Goal: Task Accomplishment & Management: Use online tool/utility

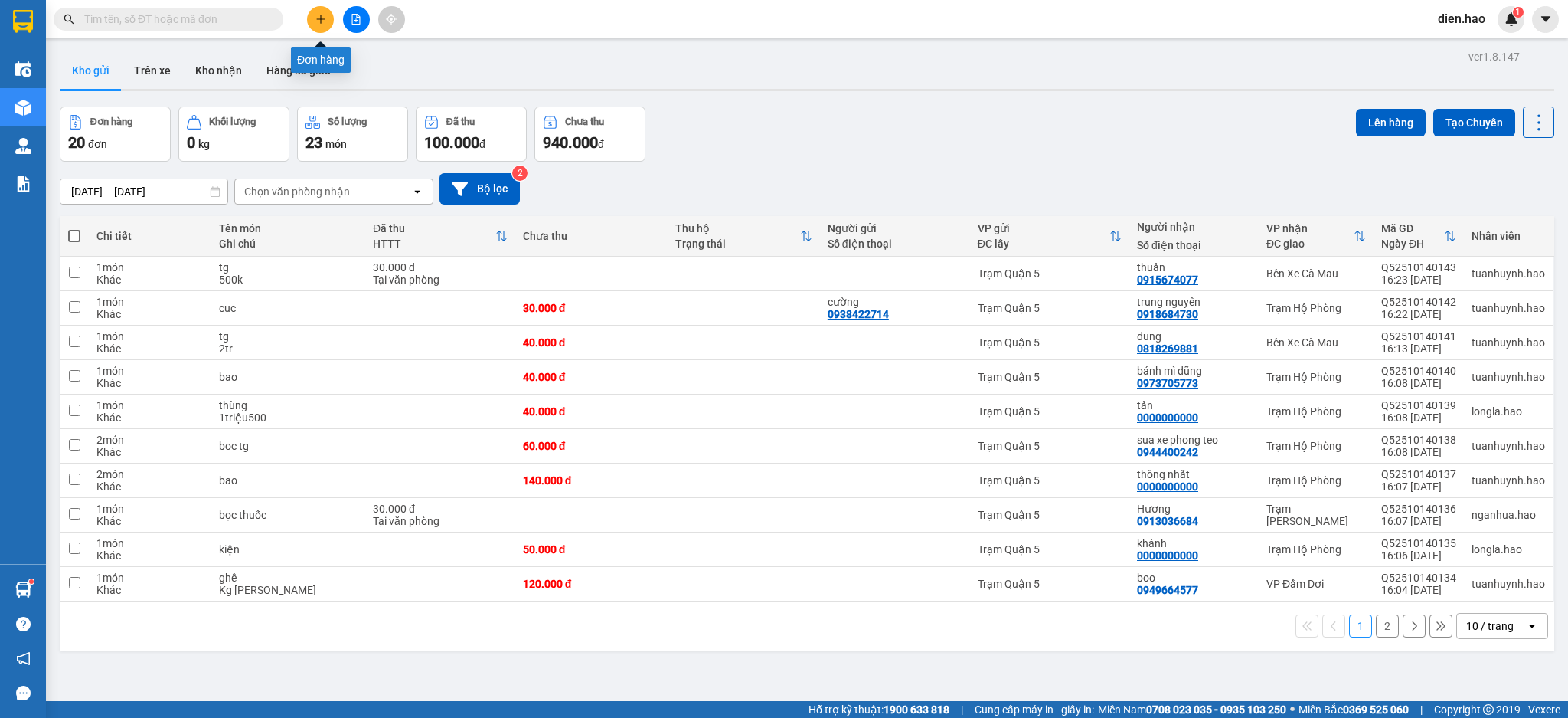
click at [320, 21] on icon "plus" at bounding box center [321, 19] width 11 height 11
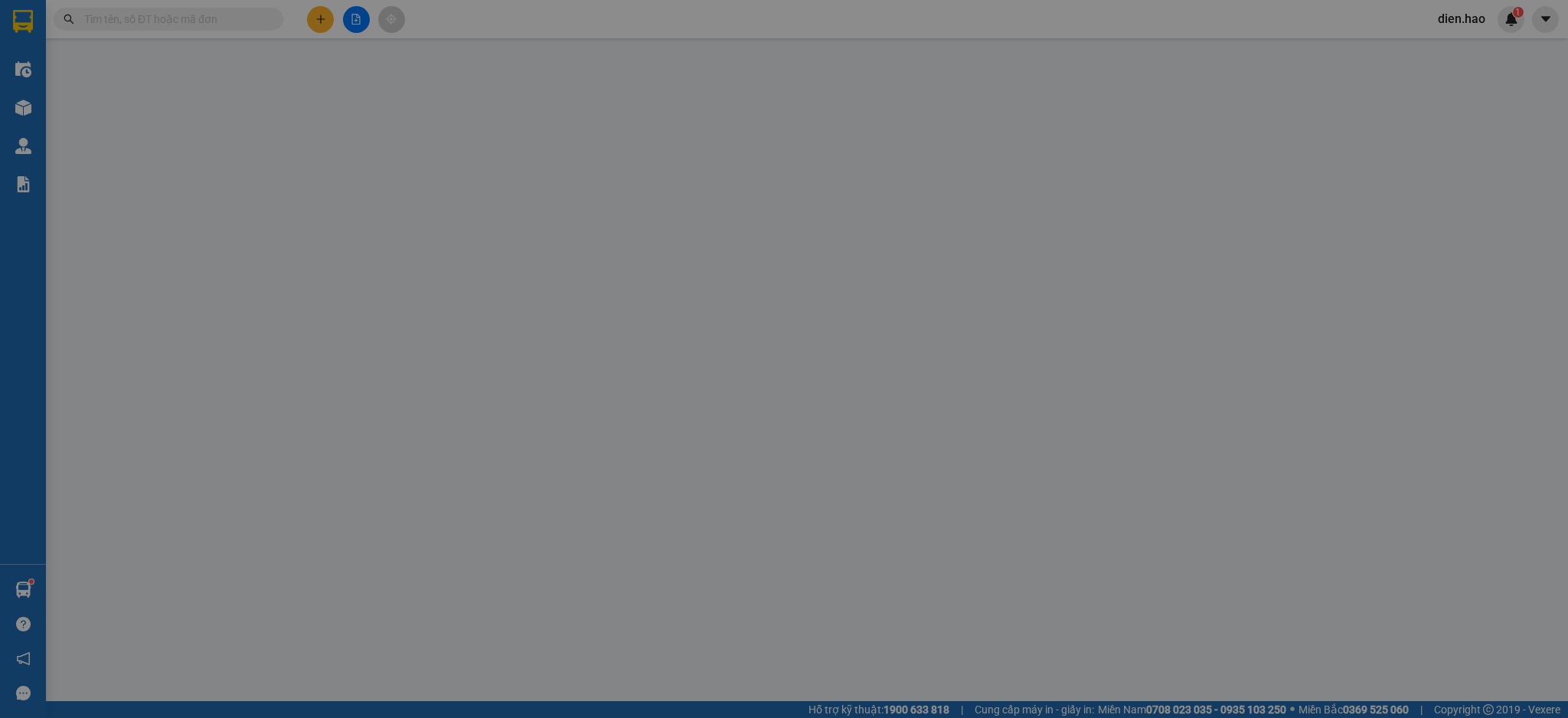
click at [322, 26] on div "TẠO ĐƠN HÀNG Yêu cầu xuất hóa đơn điện tử Transit Pickup Surcharge Ids Transit …" at bounding box center [784, 273] width 1443 height 530
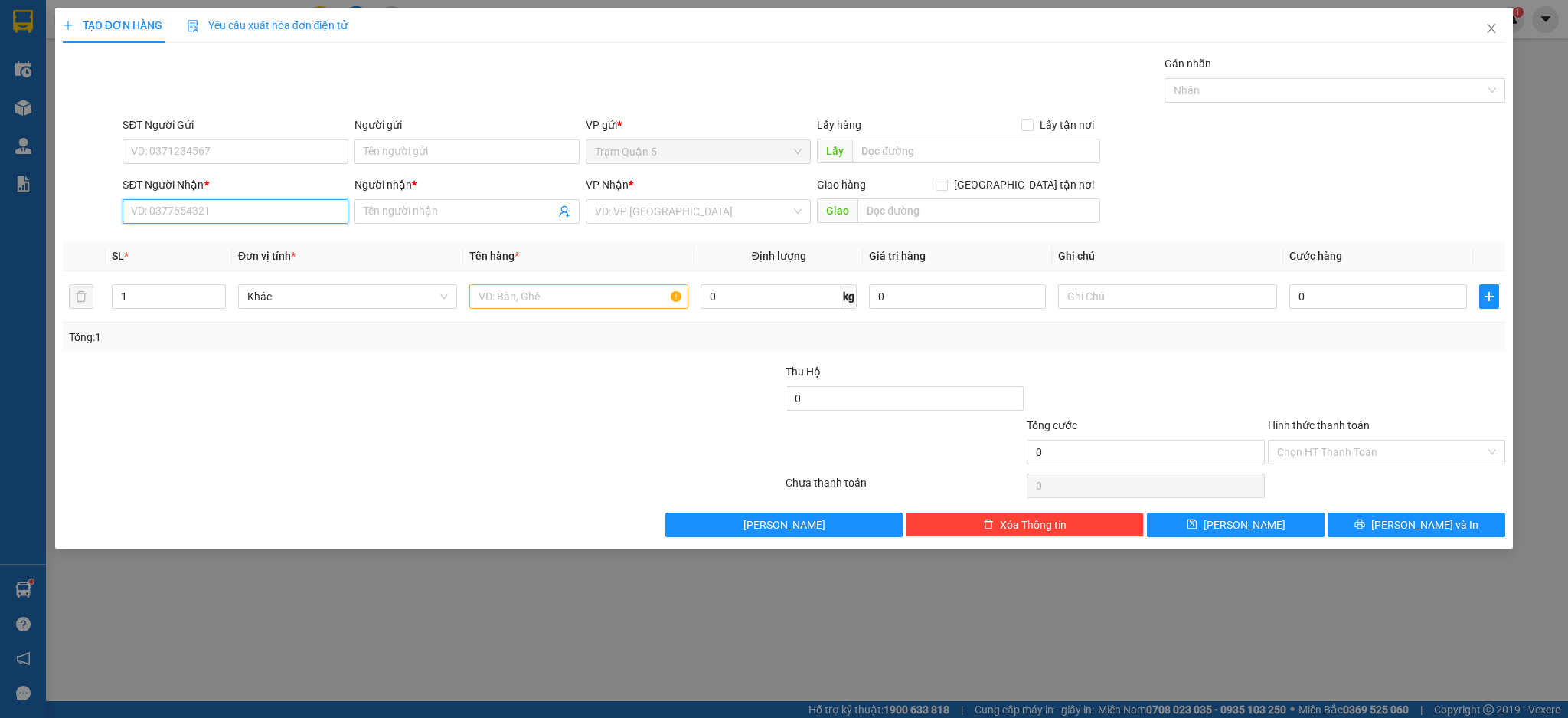
click at [218, 206] on input "SĐT Người Nhận *" at bounding box center [235, 211] width 225 height 24
type input "0853389754"
click at [516, 209] on input "Người nhận *" at bounding box center [459, 211] width 191 height 17
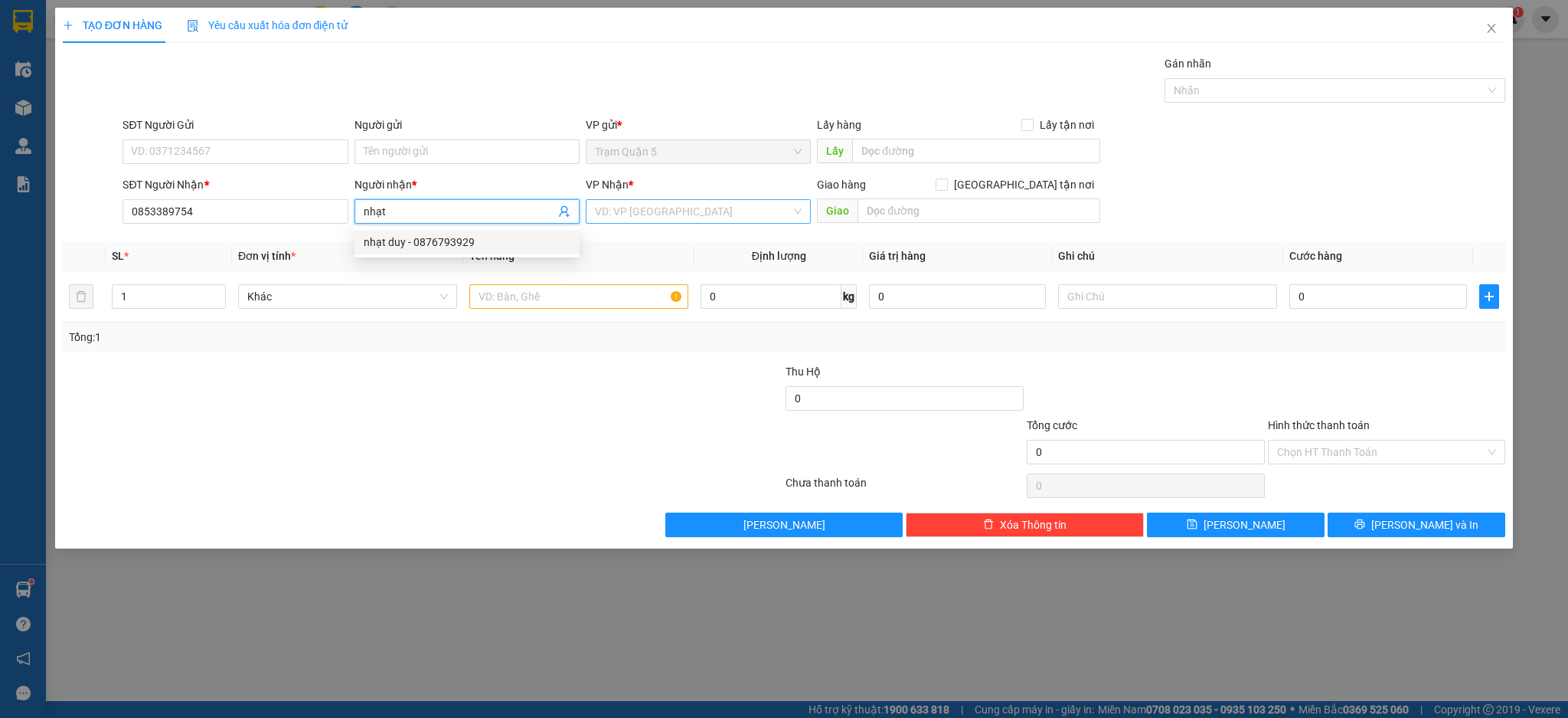
type input "nhạt"
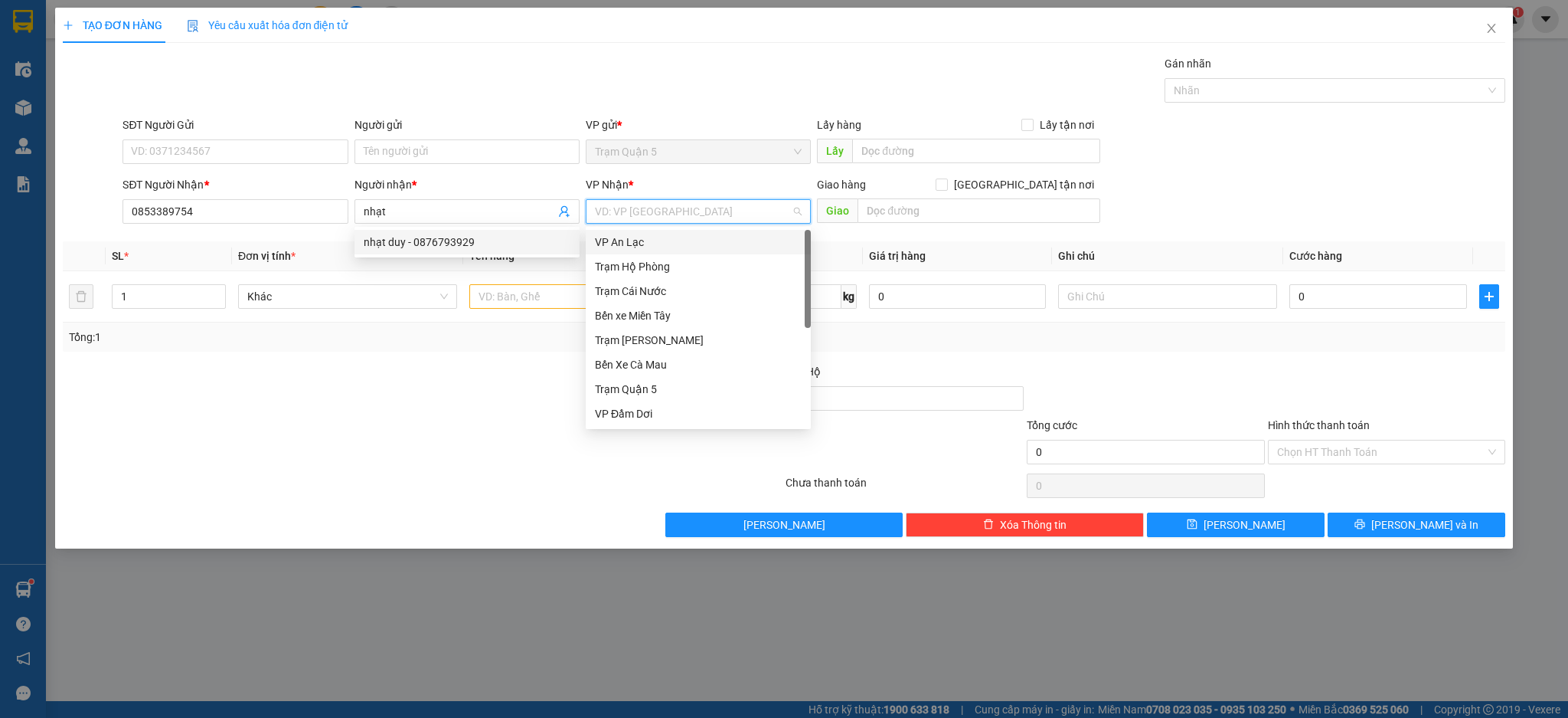
click at [699, 215] on input "search" at bounding box center [693, 212] width 196 height 23
click at [645, 408] on div "VP Đầm Dơi" at bounding box center [698, 414] width 207 height 17
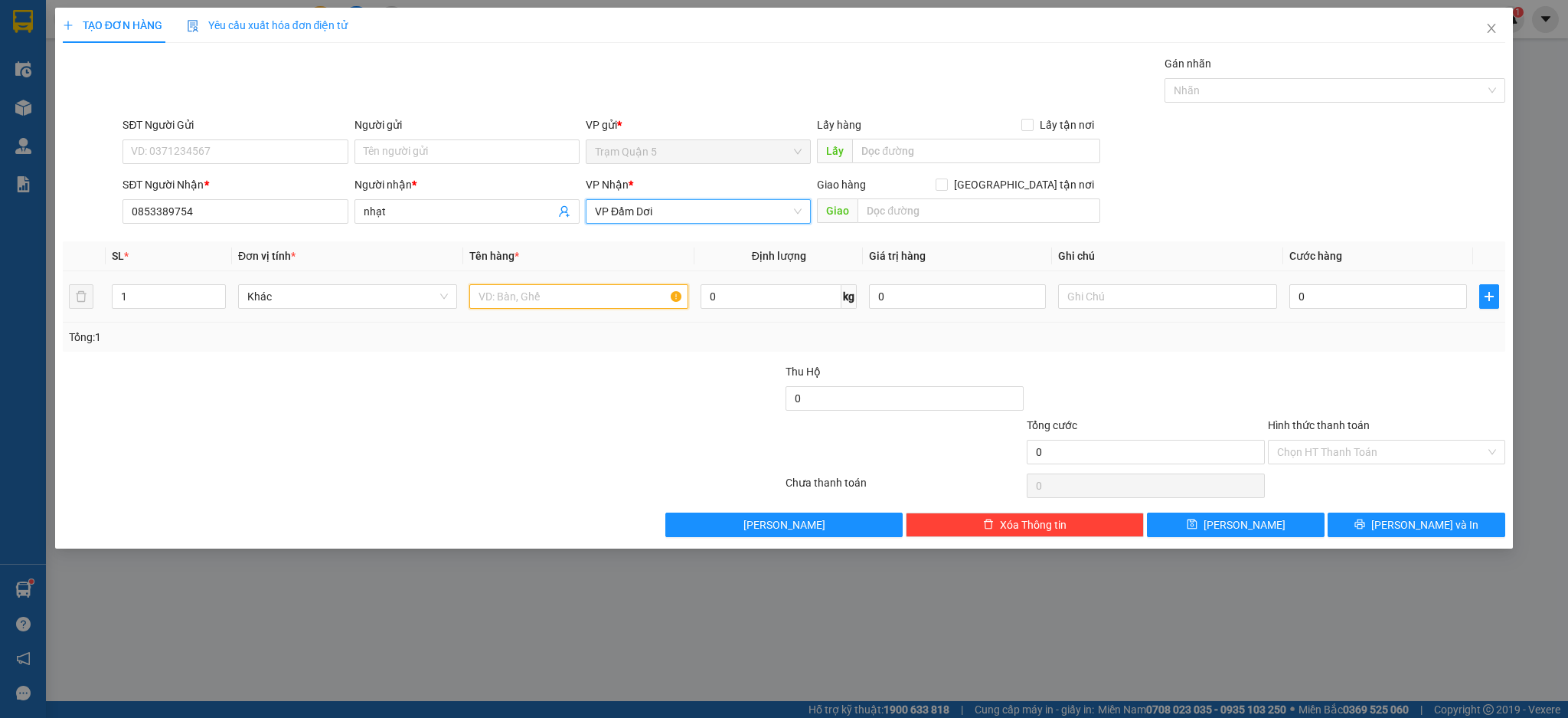
click at [562, 301] on input "text" at bounding box center [579, 296] width 219 height 24
type input "j"
type input "hs"
click at [1369, 294] on input "0" at bounding box center [1378, 296] width 177 height 24
type input "003"
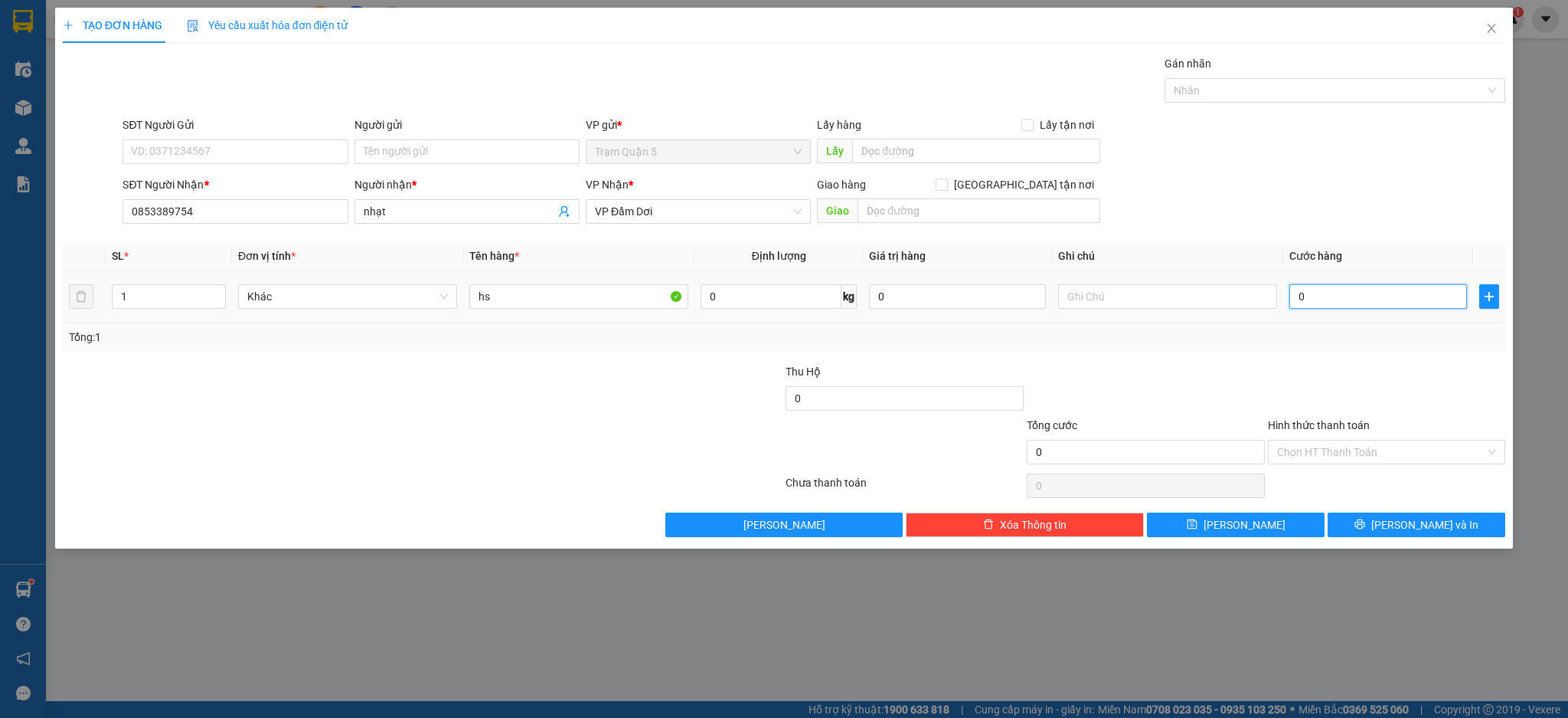
type input "3"
type input "0.030"
type input "30"
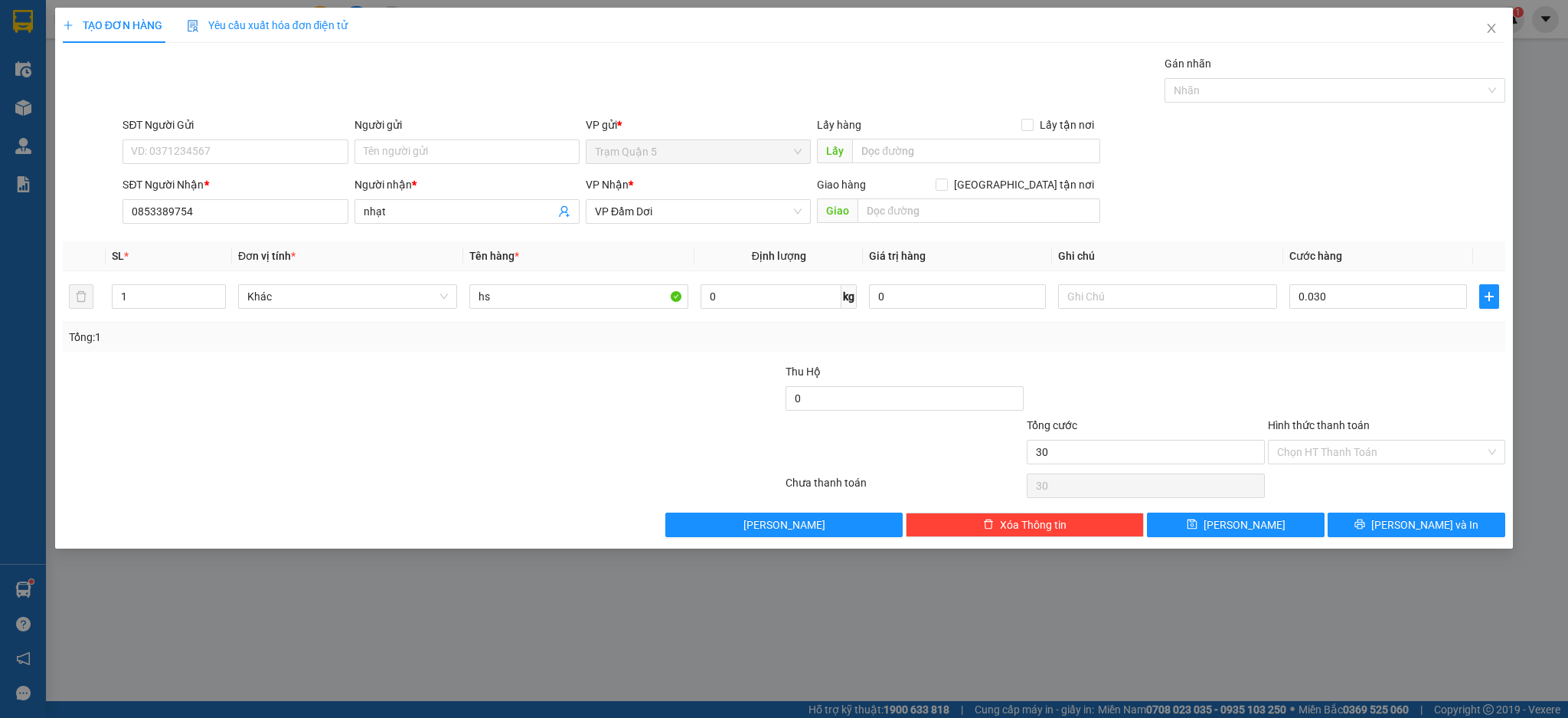
click at [1284, 329] on div "Tổng: 1" at bounding box center [785, 337] width 1432 height 17
type input "30.000"
drag, startPoint x: 1343, startPoint y: 451, endPoint x: 1341, endPoint y: 463, distance: 12.2
click at [1343, 453] on input "Hình thức thanh toán" at bounding box center [1381, 452] width 209 height 23
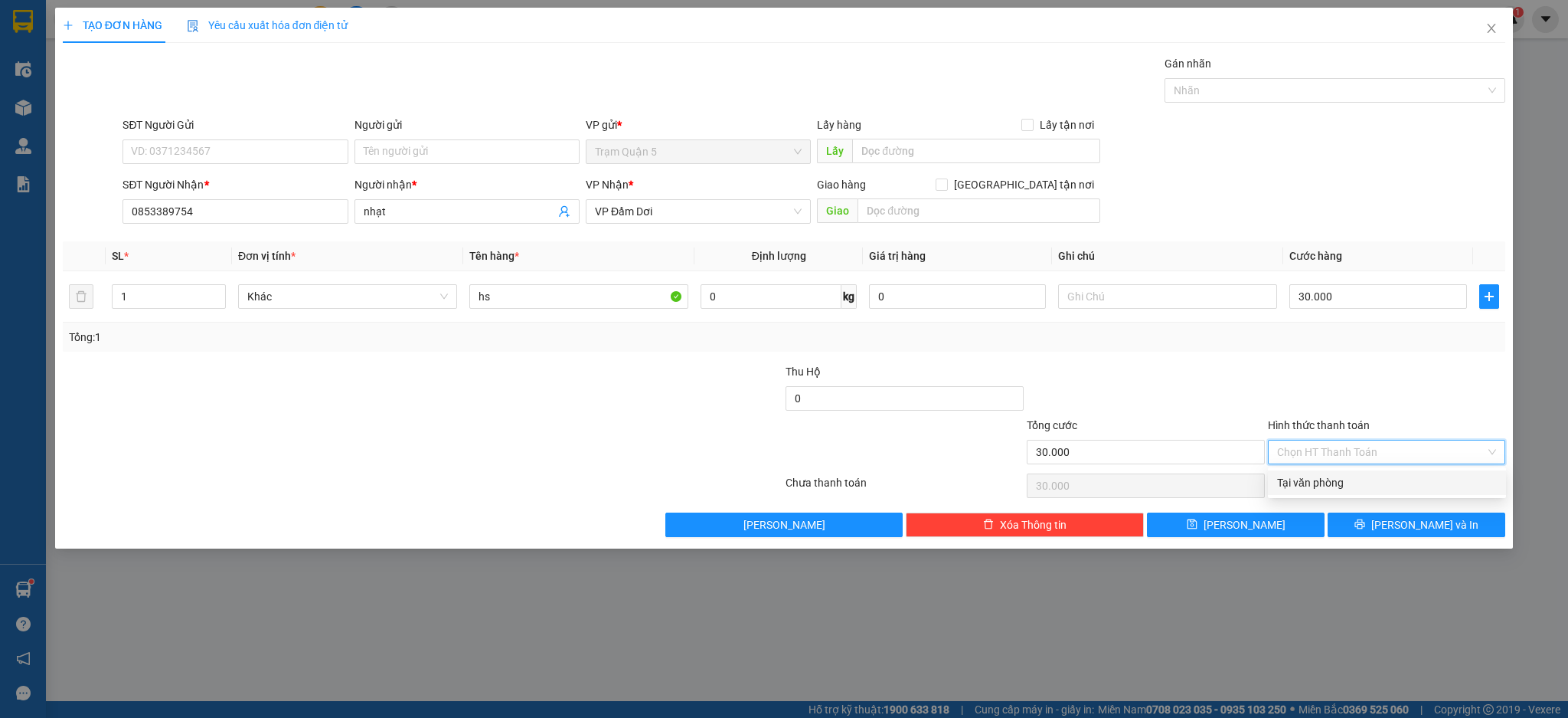
click at [1337, 487] on div "Tại văn phòng" at bounding box center [1387, 482] width 220 height 17
type input "0"
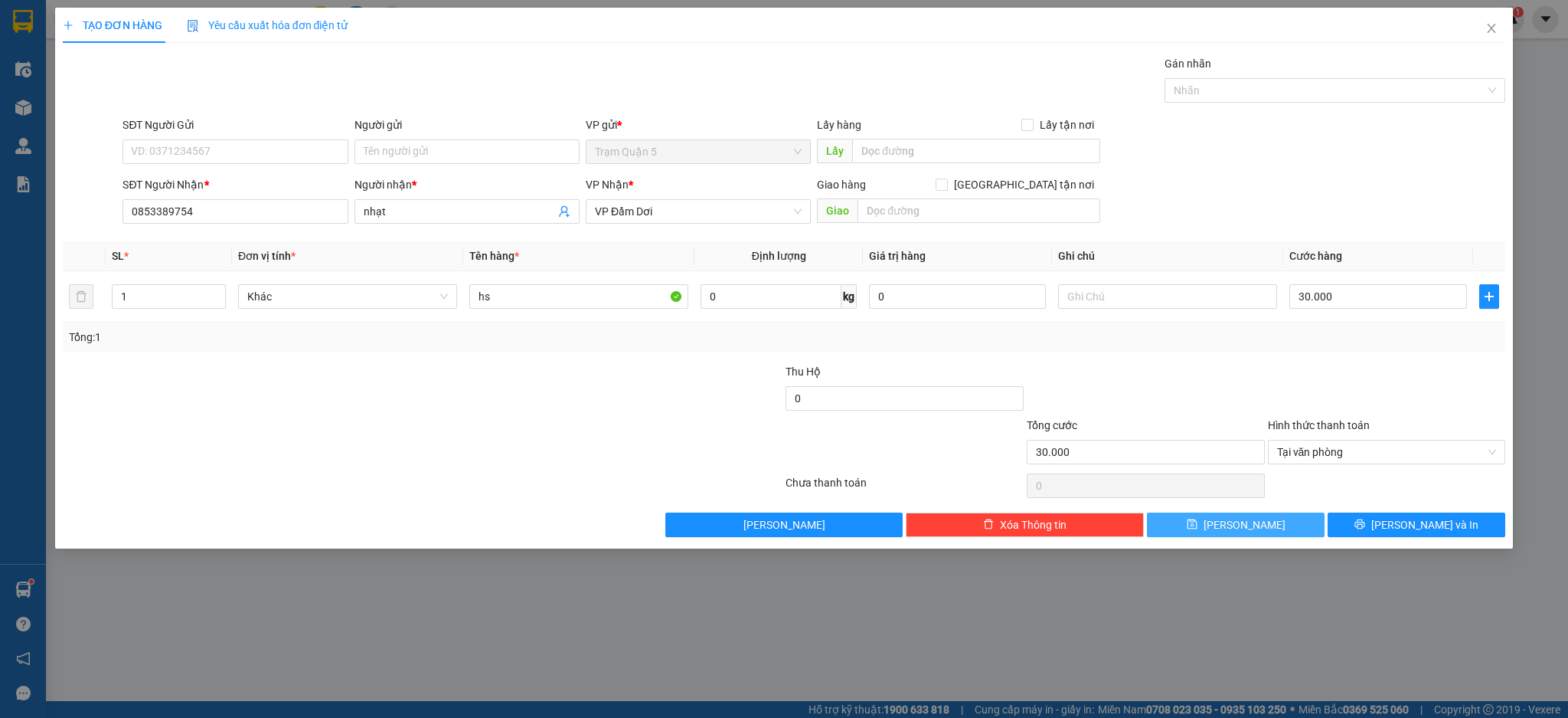
click at [1285, 515] on button "[PERSON_NAME]" at bounding box center [1236, 524] width 178 height 24
type input "0"
click at [1489, 18] on span "Close" at bounding box center [1492, 30] width 43 height 43
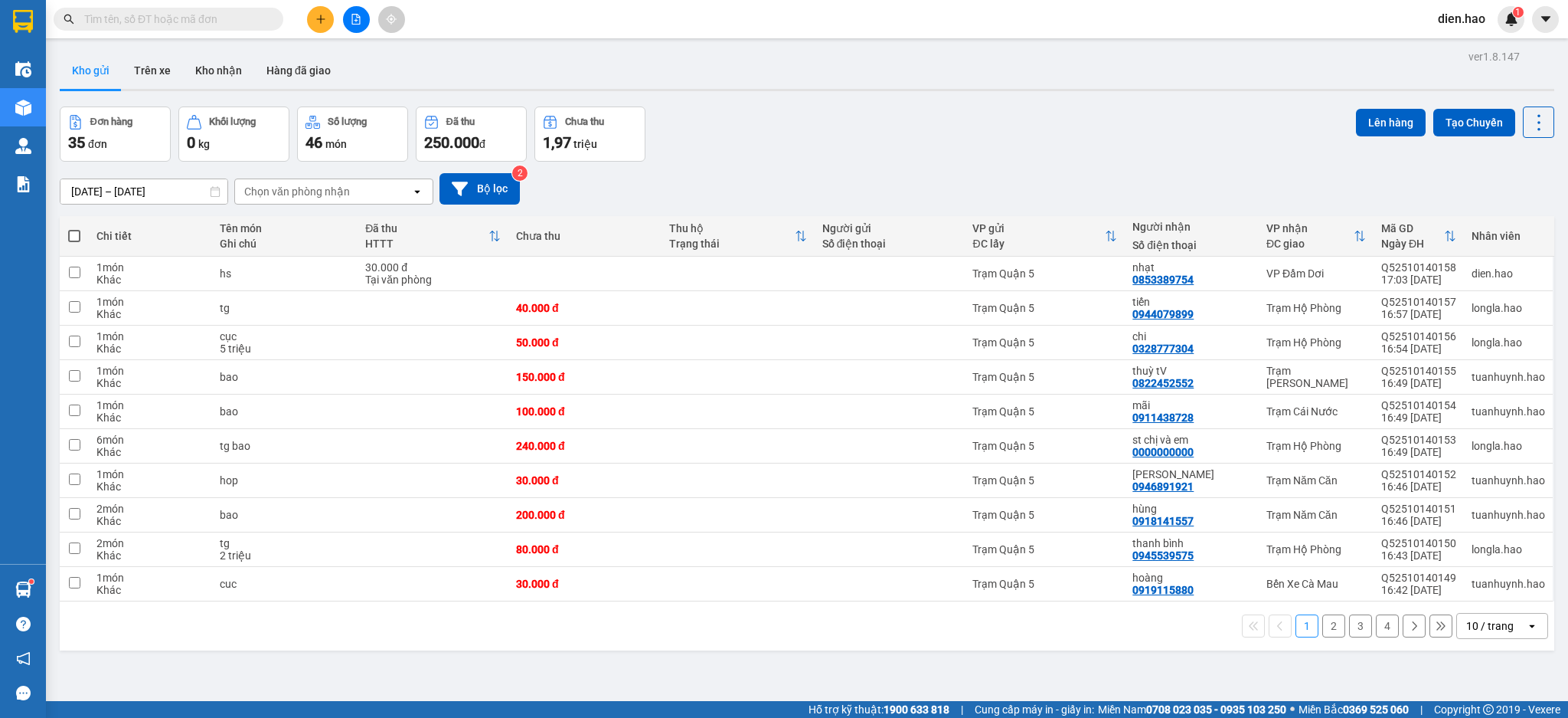
click at [248, 17] on input "text" at bounding box center [174, 19] width 180 height 17
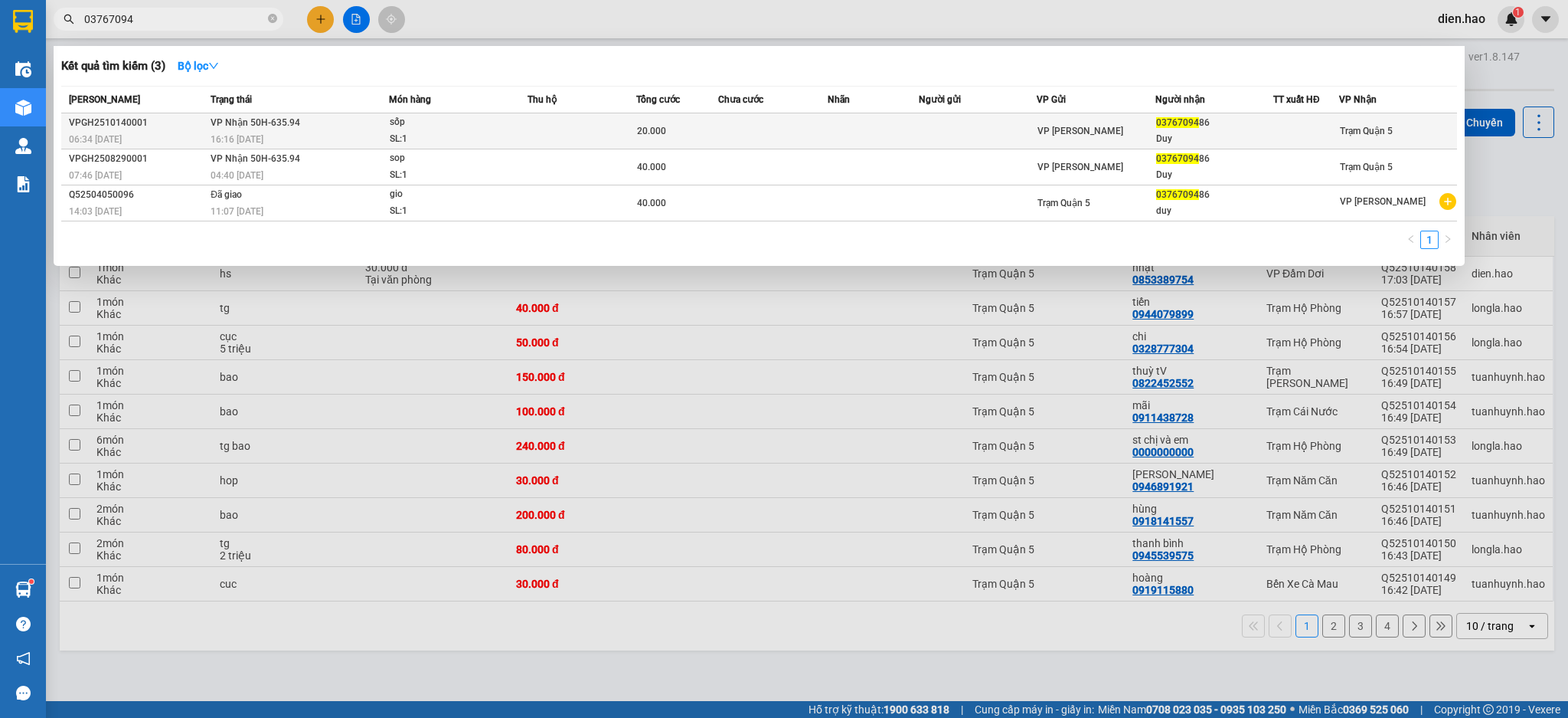
type input "03767094"
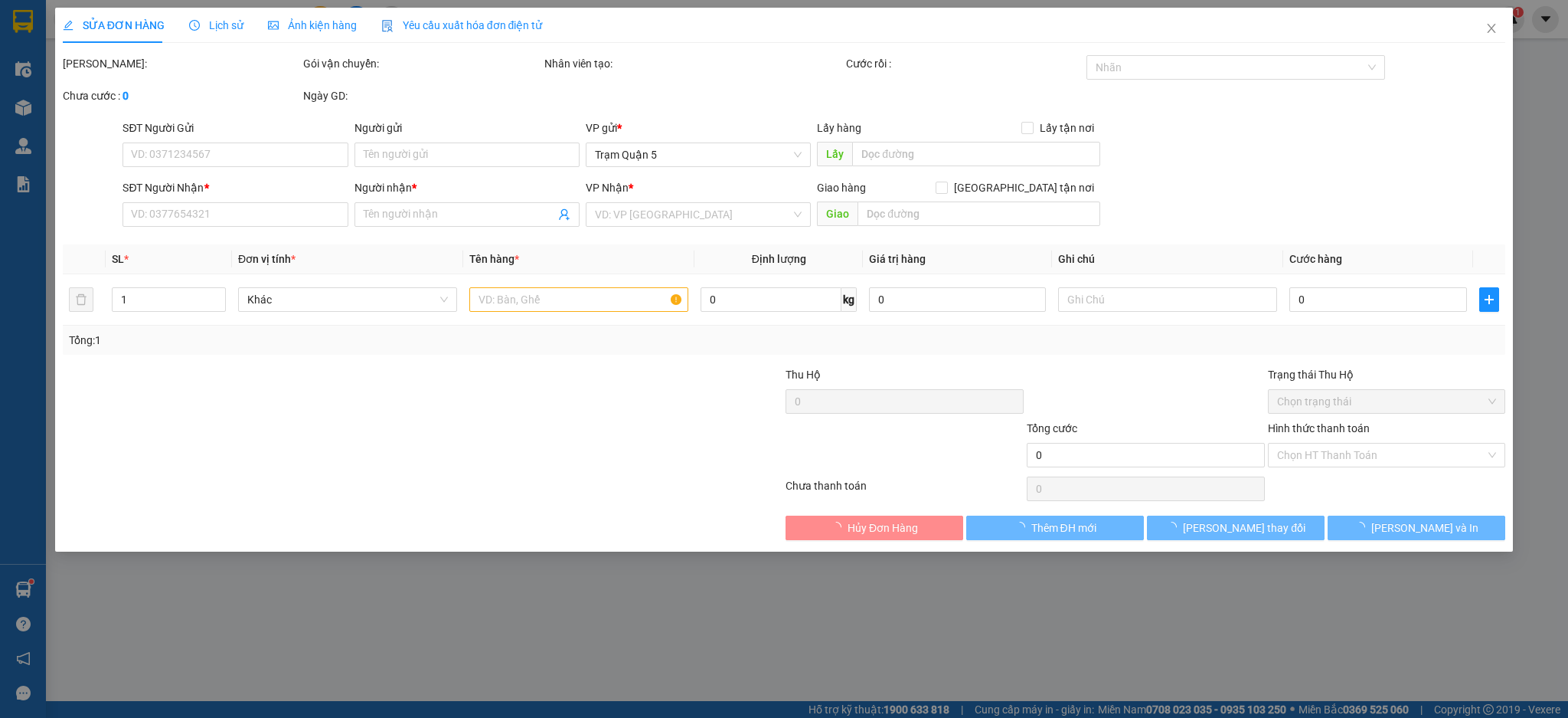
click at [307, 8] on div "Ảnh kiện hàng" at bounding box center [312, 25] width 89 height 35
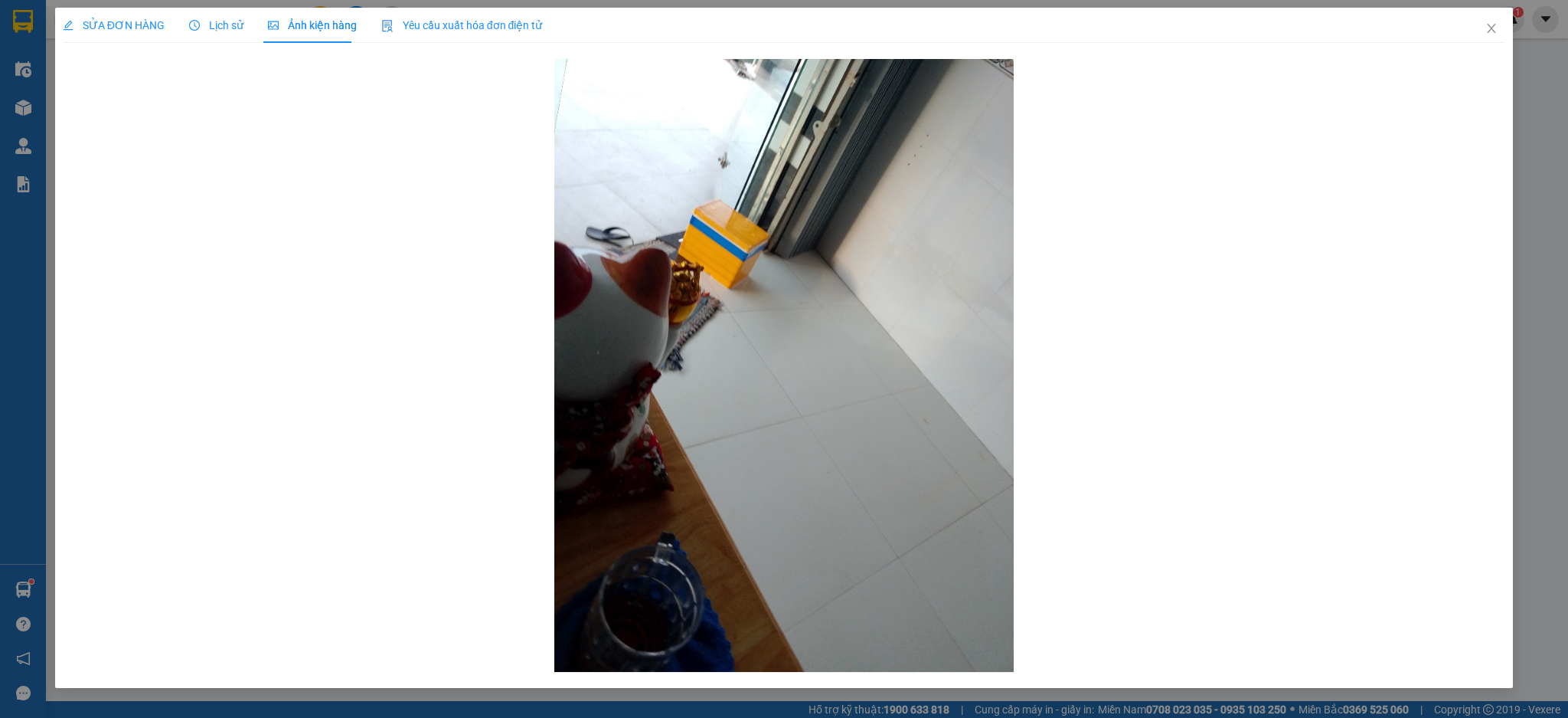
drag, startPoint x: 218, startPoint y: 13, endPoint x: 177, endPoint y: 32, distance: 45.2
click at [217, 13] on div "Lịch sử" at bounding box center [216, 25] width 55 height 35
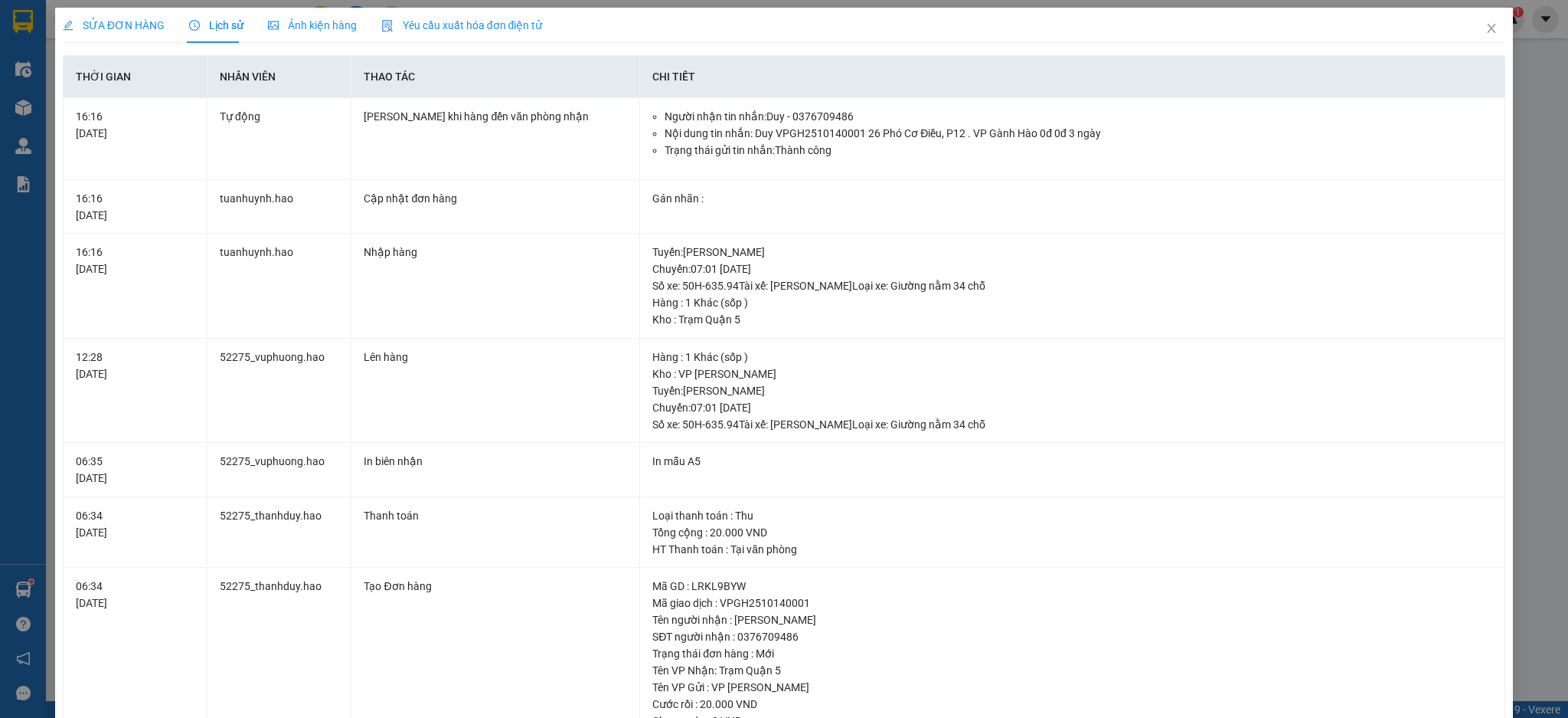
click at [102, 38] on div "SỬA ĐƠN HÀNG" at bounding box center [114, 25] width 102 height 35
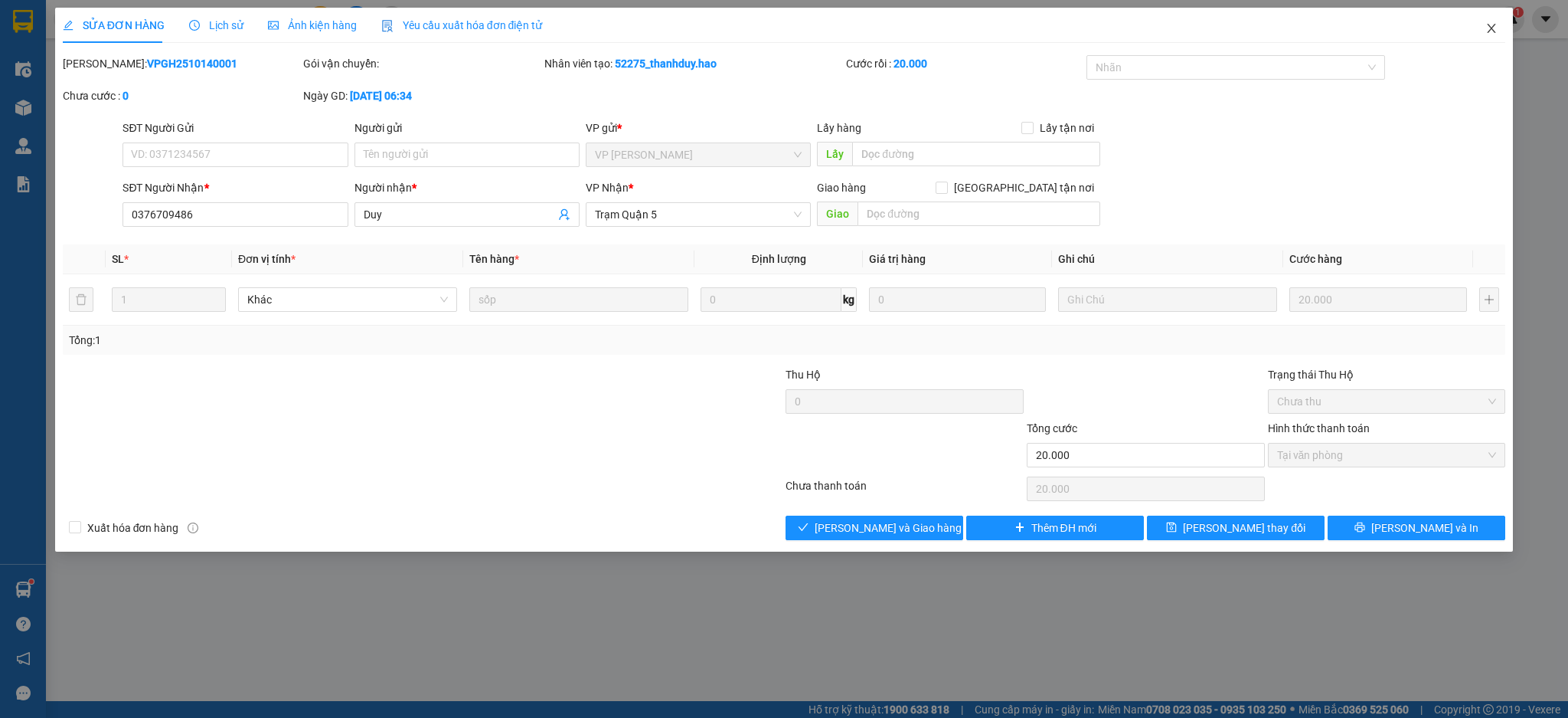
click at [1496, 31] on icon "close" at bounding box center [1492, 29] width 13 height 13
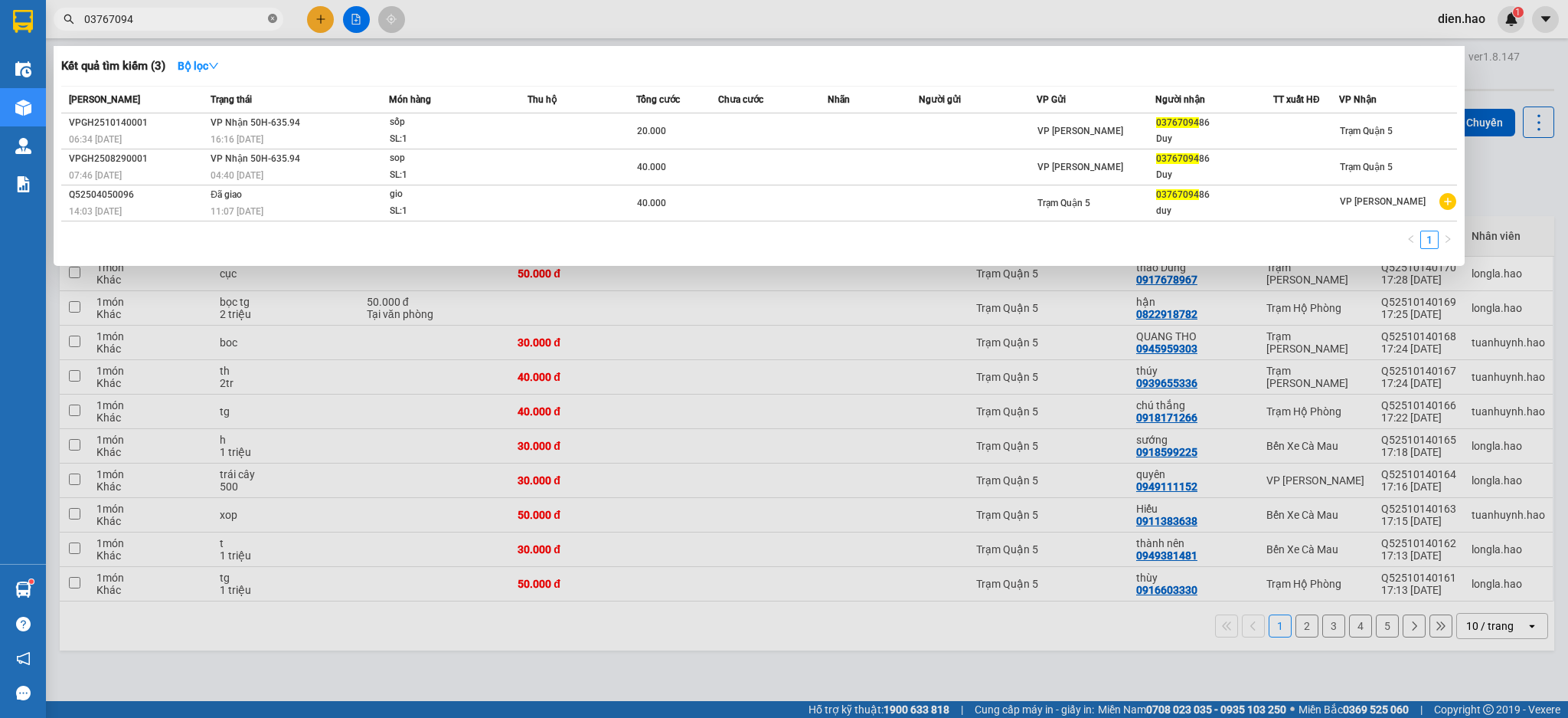
click at [273, 13] on span at bounding box center [273, 20] width 9 height 14
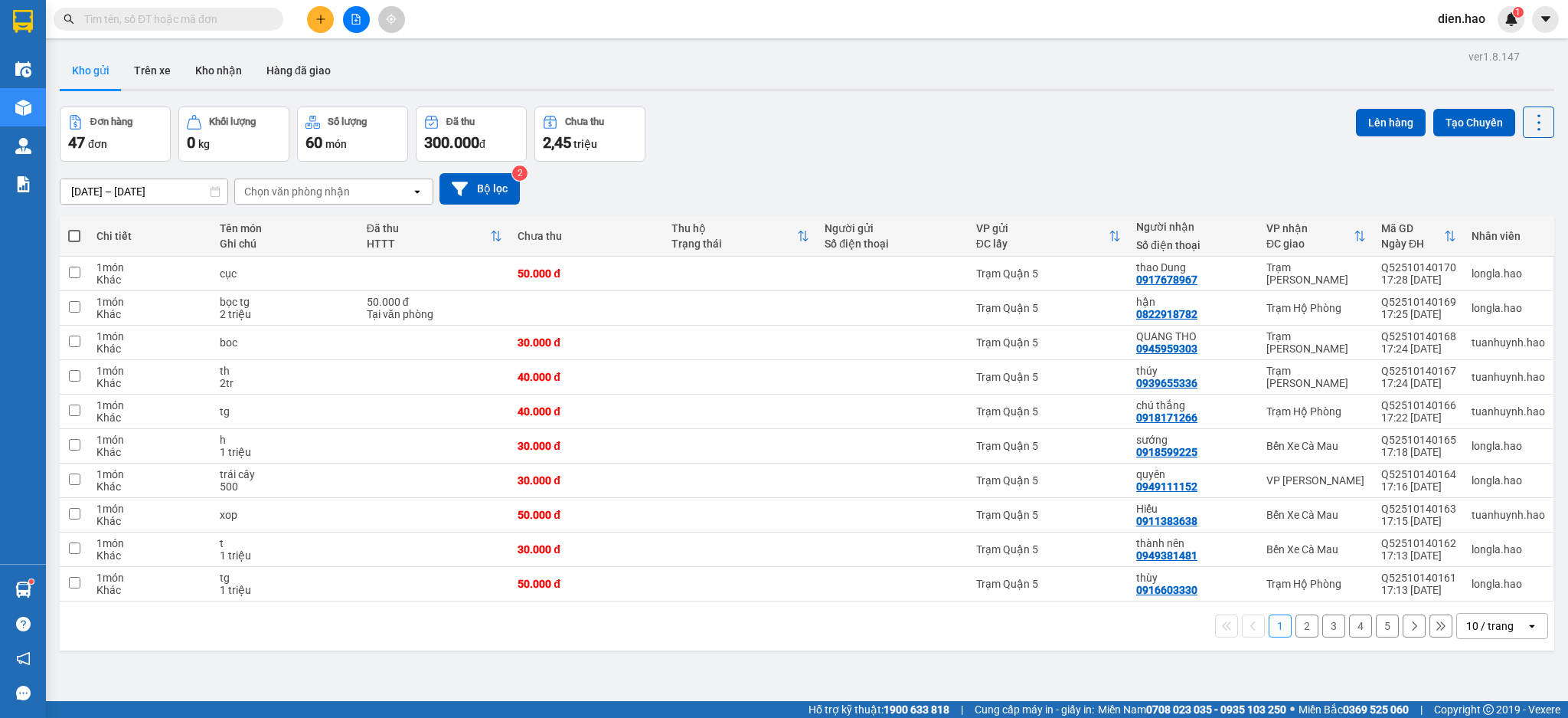
click at [258, 18] on input "text" at bounding box center [174, 19] width 180 height 17
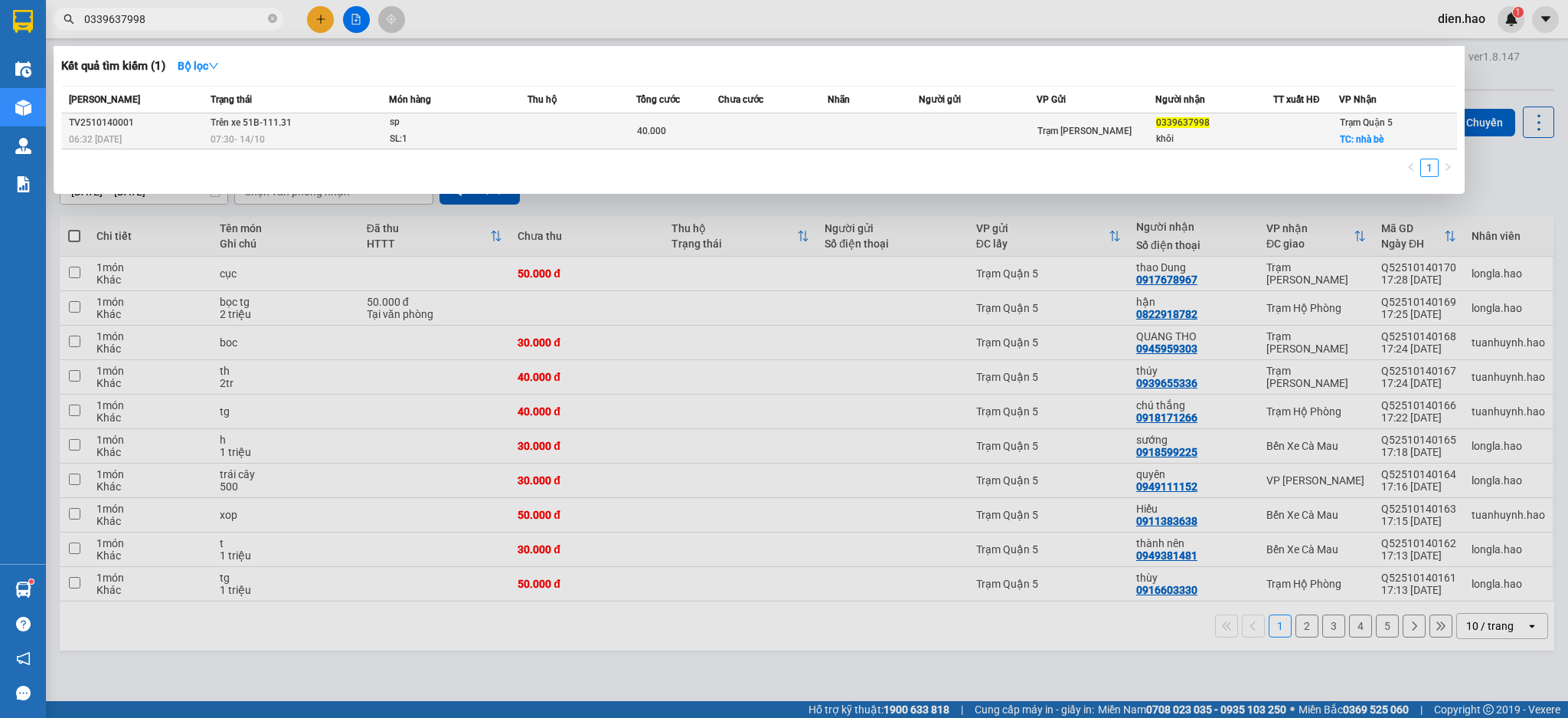
type input "0339637998"
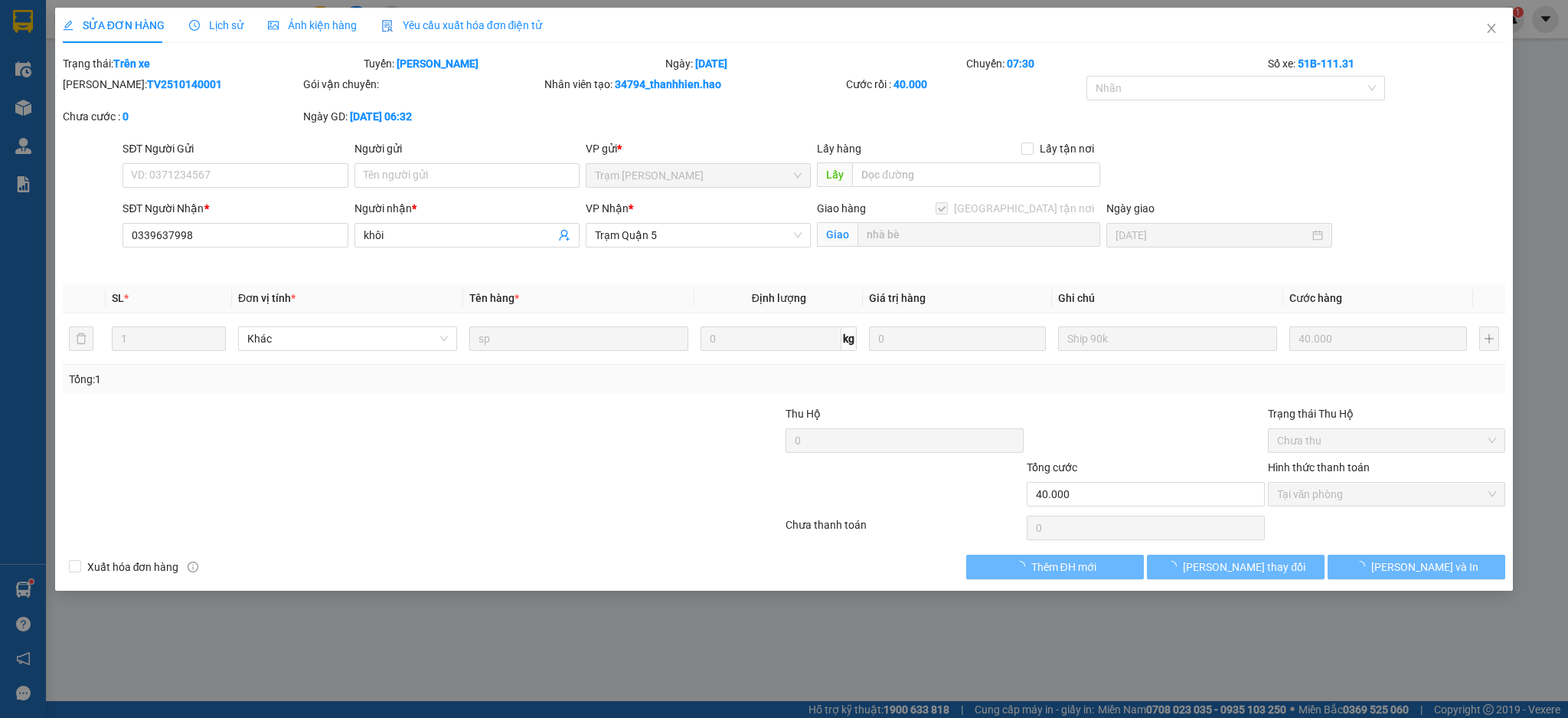
click at [212, 22] on span "Lịch sử" at bounding box center [216, 25] width 55 height 13
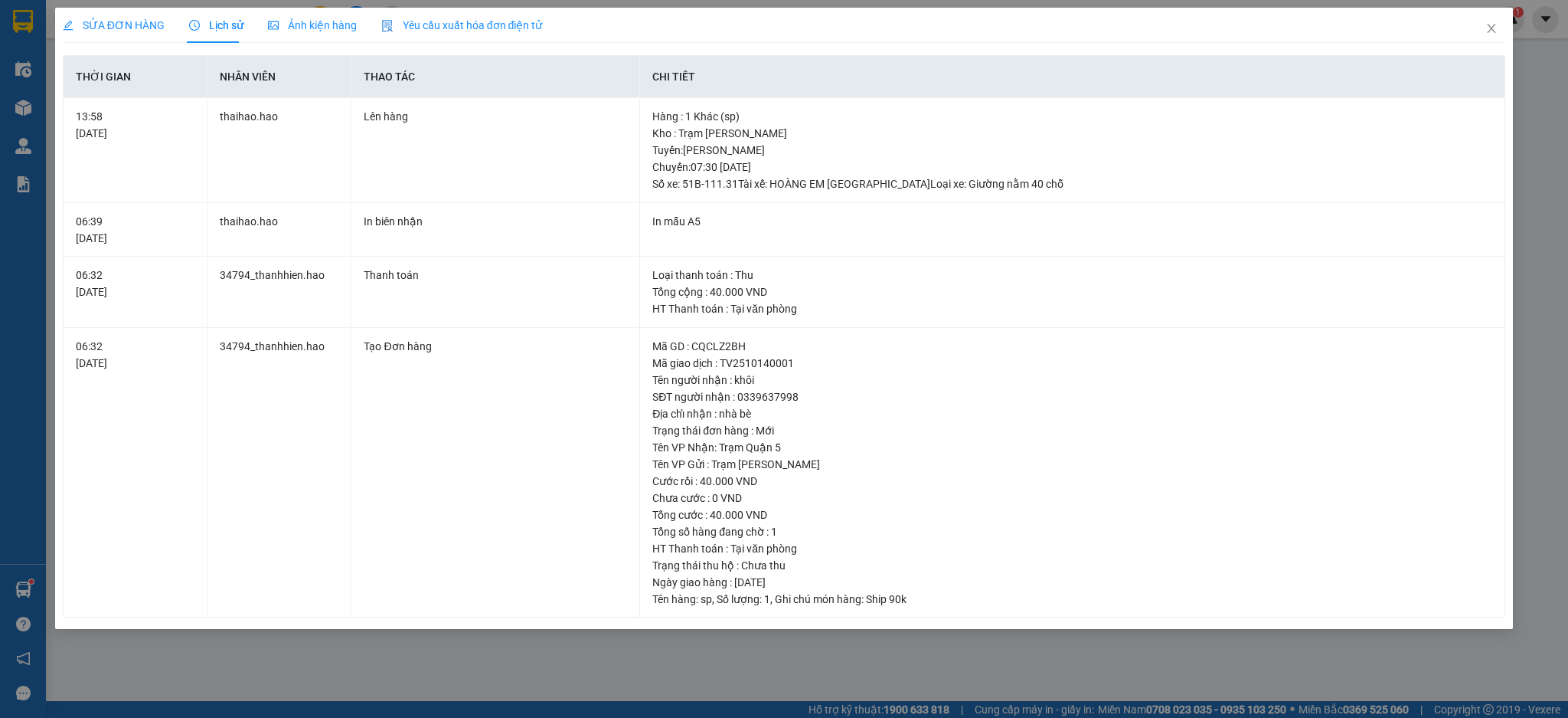
click at [297, 21] on span "Ảnh kiện hàng" at bounding box center [312, 25] width 89 height 13
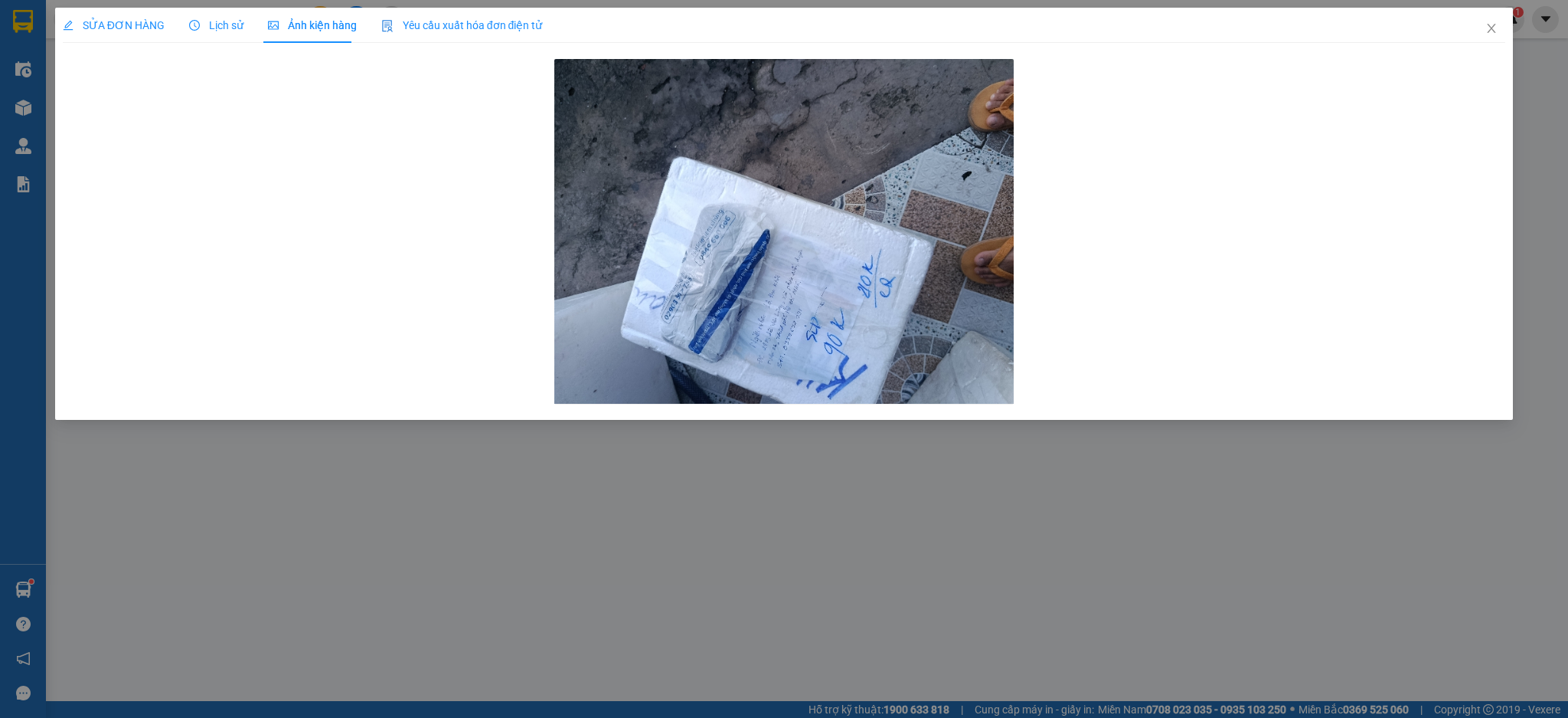
click at [218, 19] on span "Lịch sử" at bounding box center [216, 25] width 55 height 13
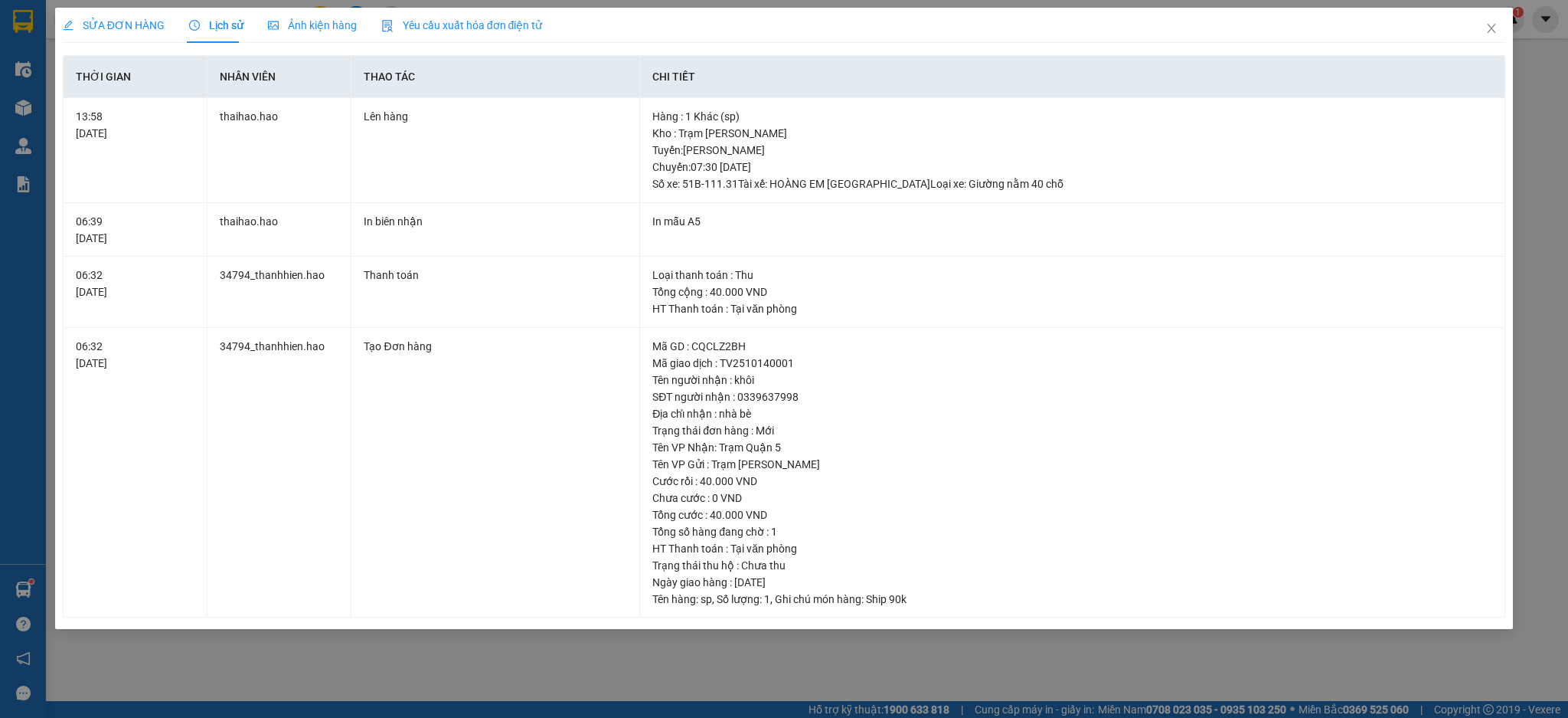
click at [304, 34] on div "Ảnh kiện hàng" at bounding box center [312, 25] width 89 height 35
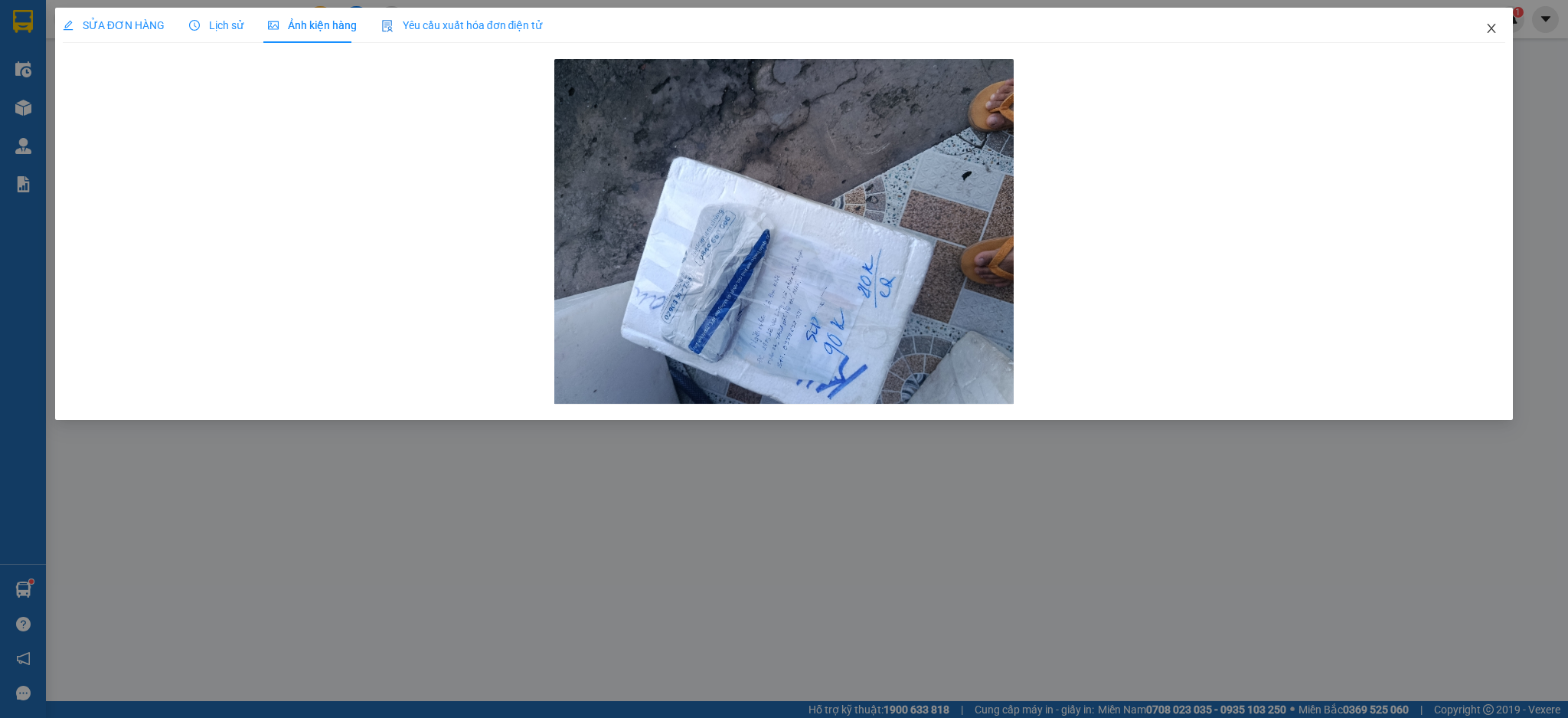
click at [1505, 29] on span "Close" at bounding box center [1492, 30] width 43 height 43
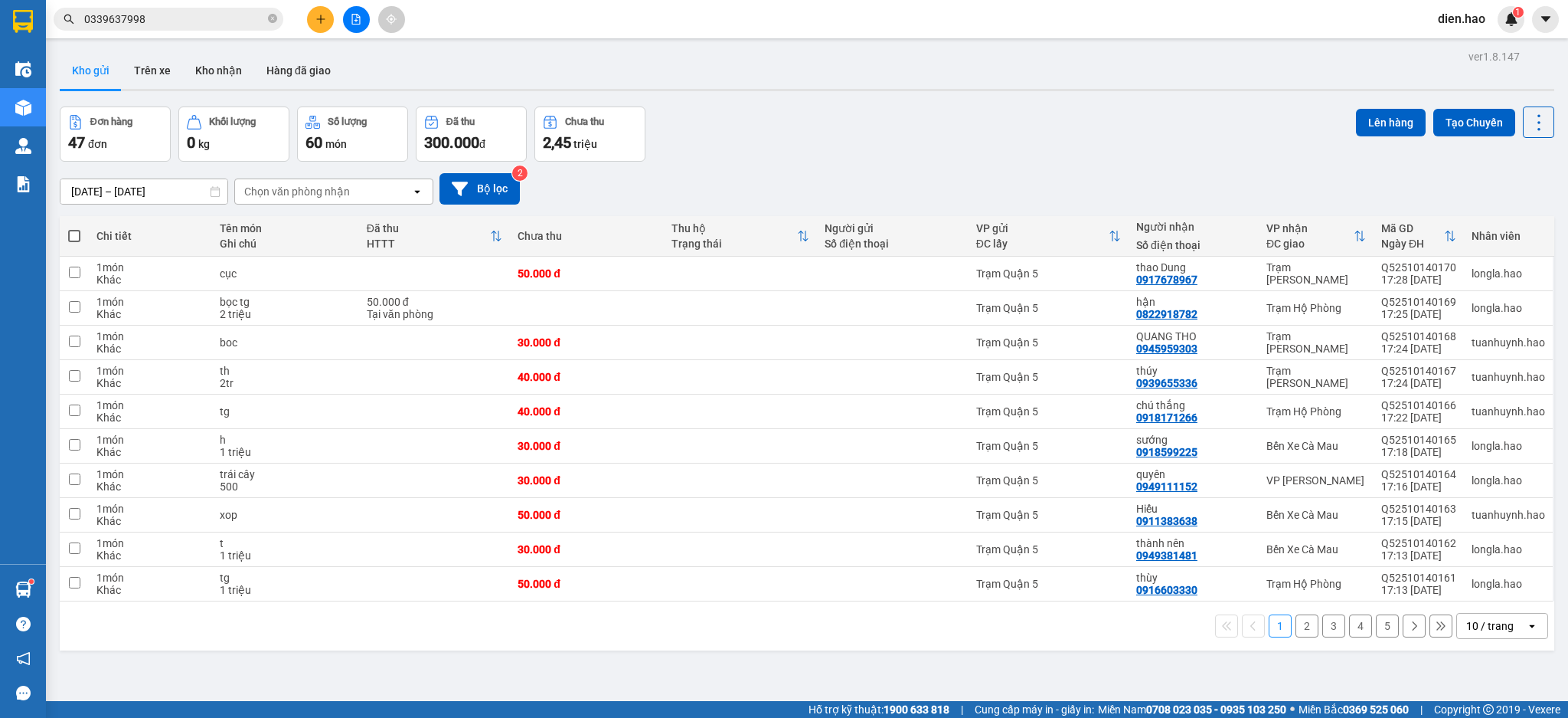
click at [1488, 633] on div "10 / trang" at bounding box center [1490, 626] width 48 height 15
click at [1487, 600] on span "100 / trang" at bounding box center [1479, 593] width 55 height 15
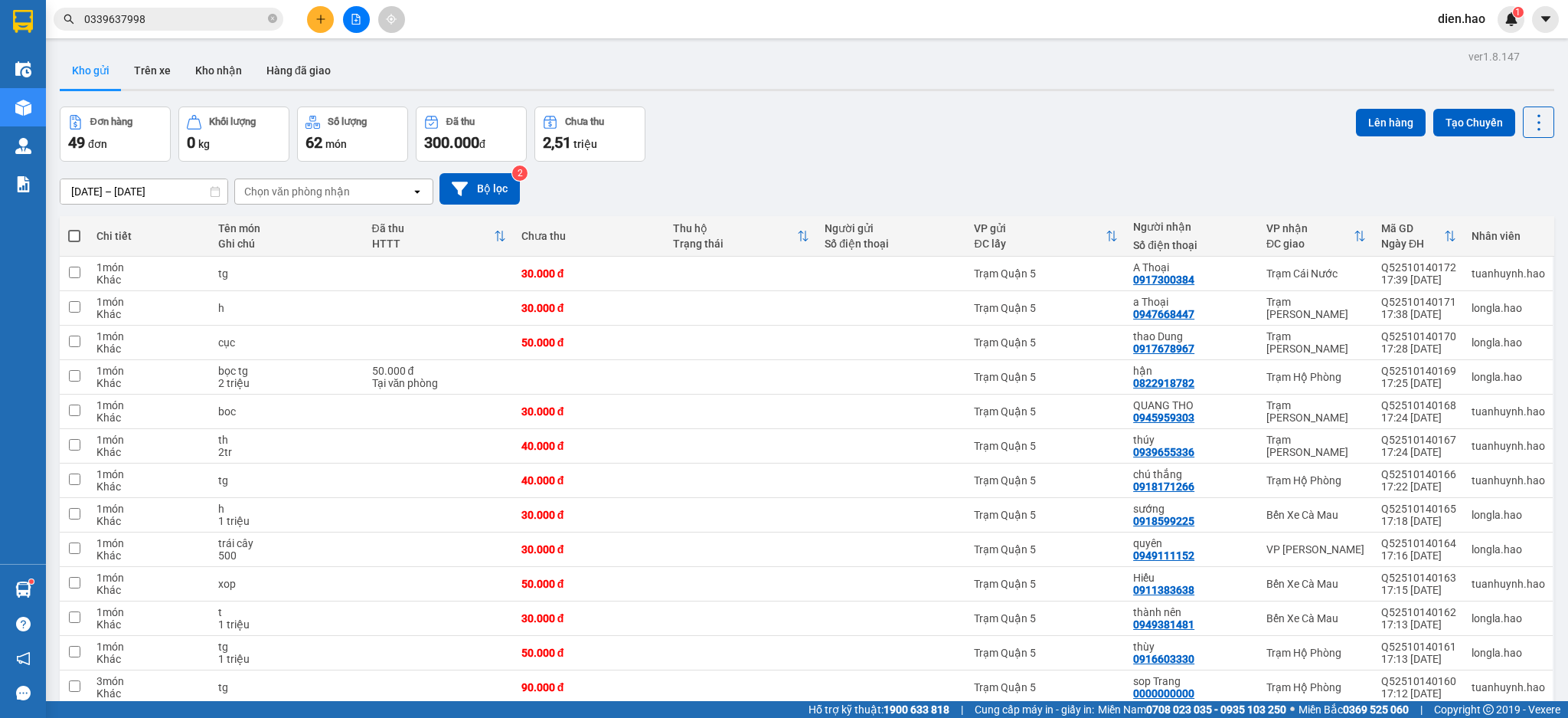
click at [80, 237] on span at bounding box center [74, 236] width 13 height 13
click at [74, 228] on input "checkbox" at bounding box center [74, 228] width 0 height 0
checkbox input "true"
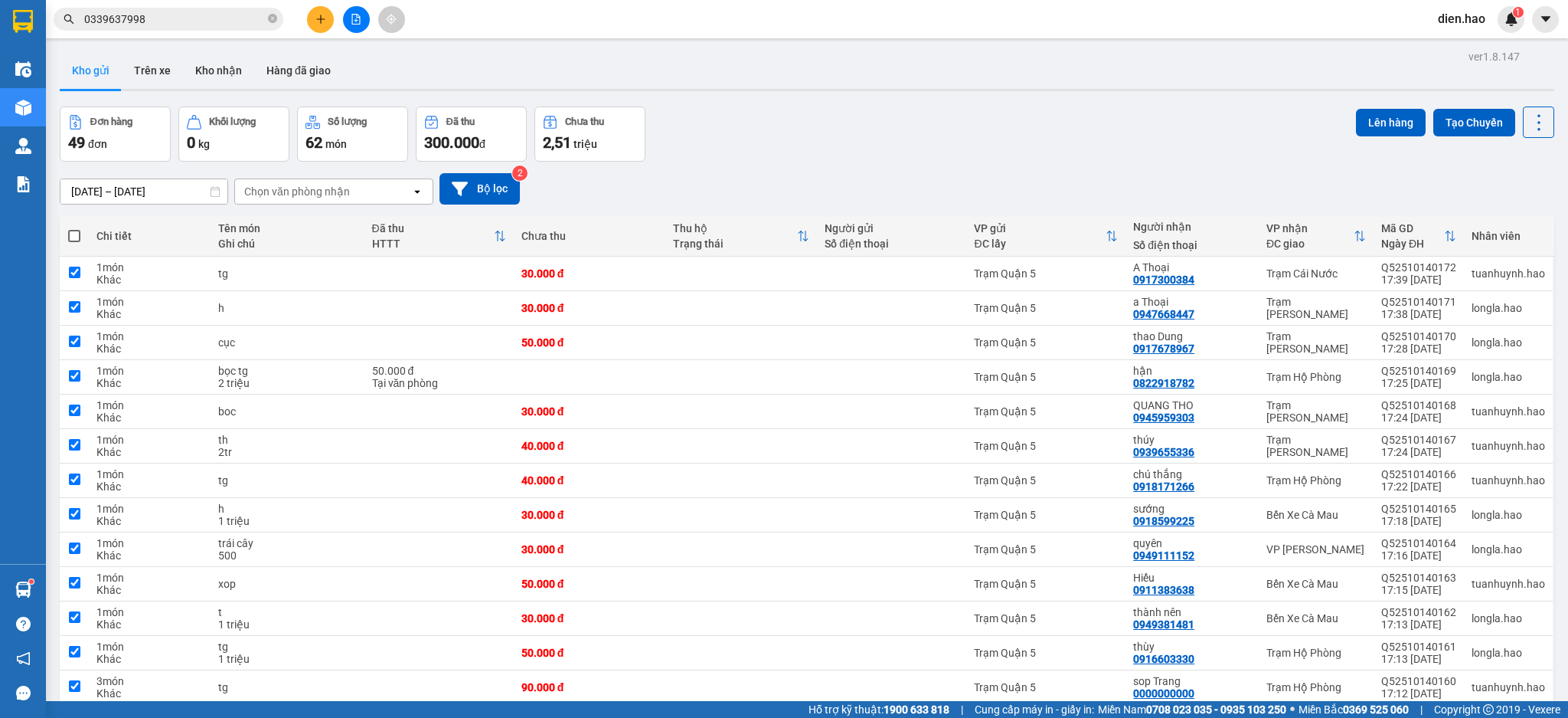
checkbox input "true"
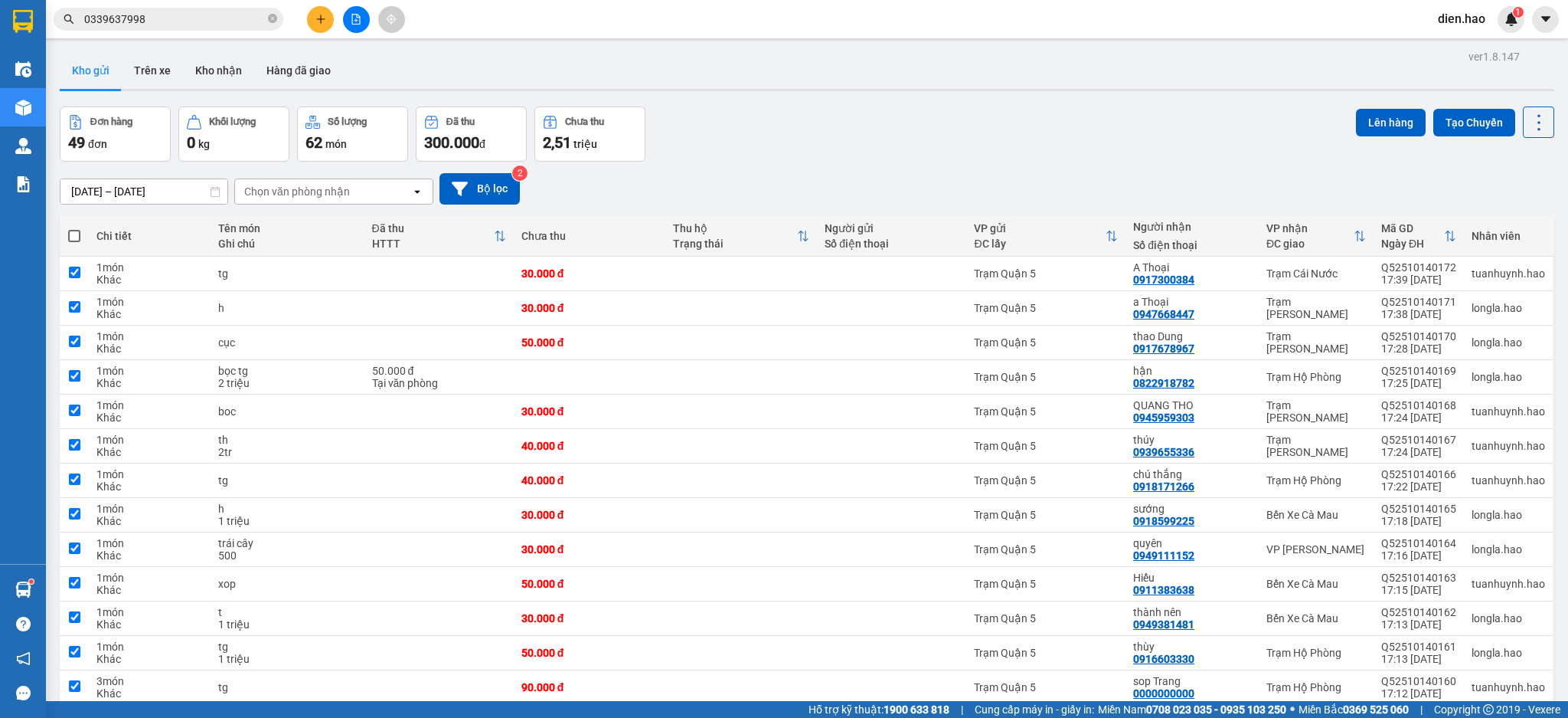
checkbox input "true"
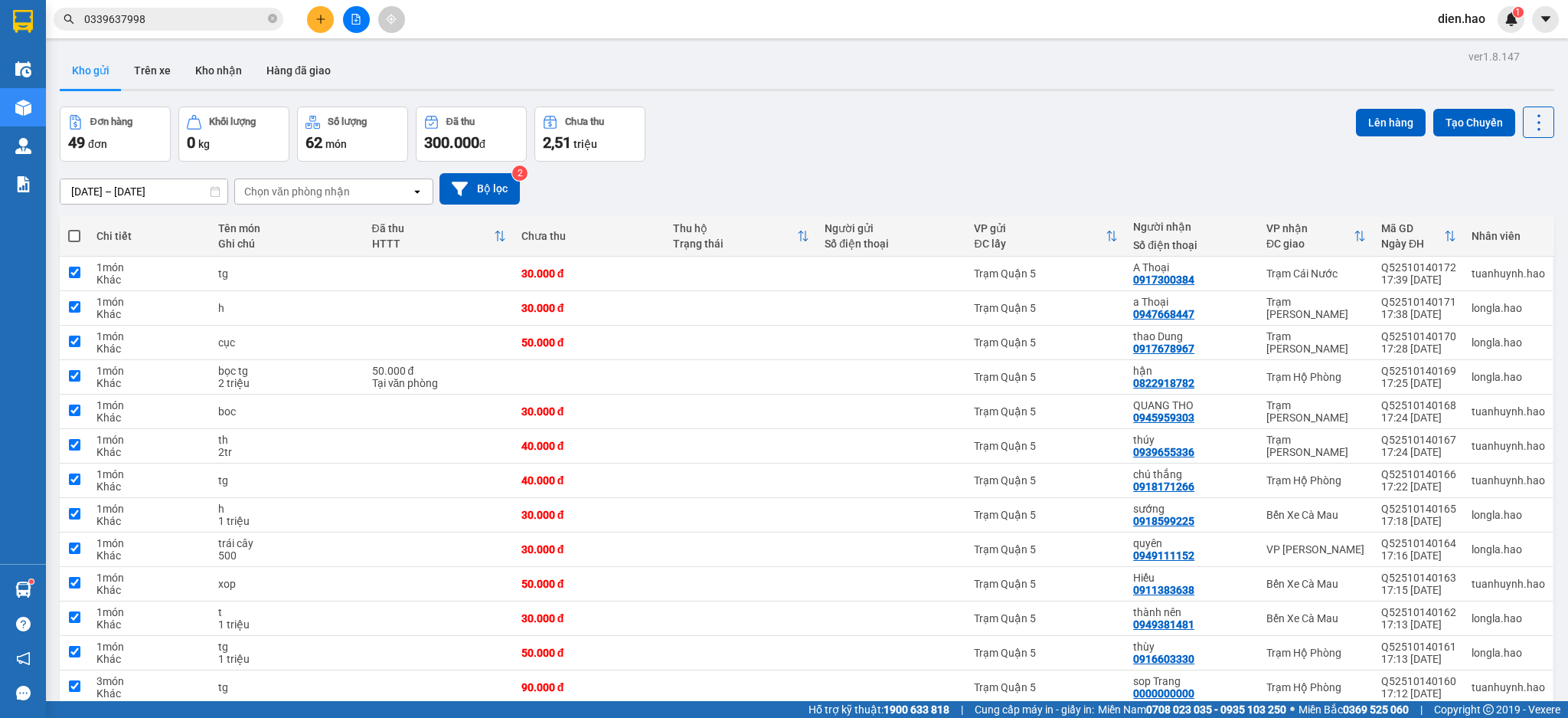
checkbox input "true"
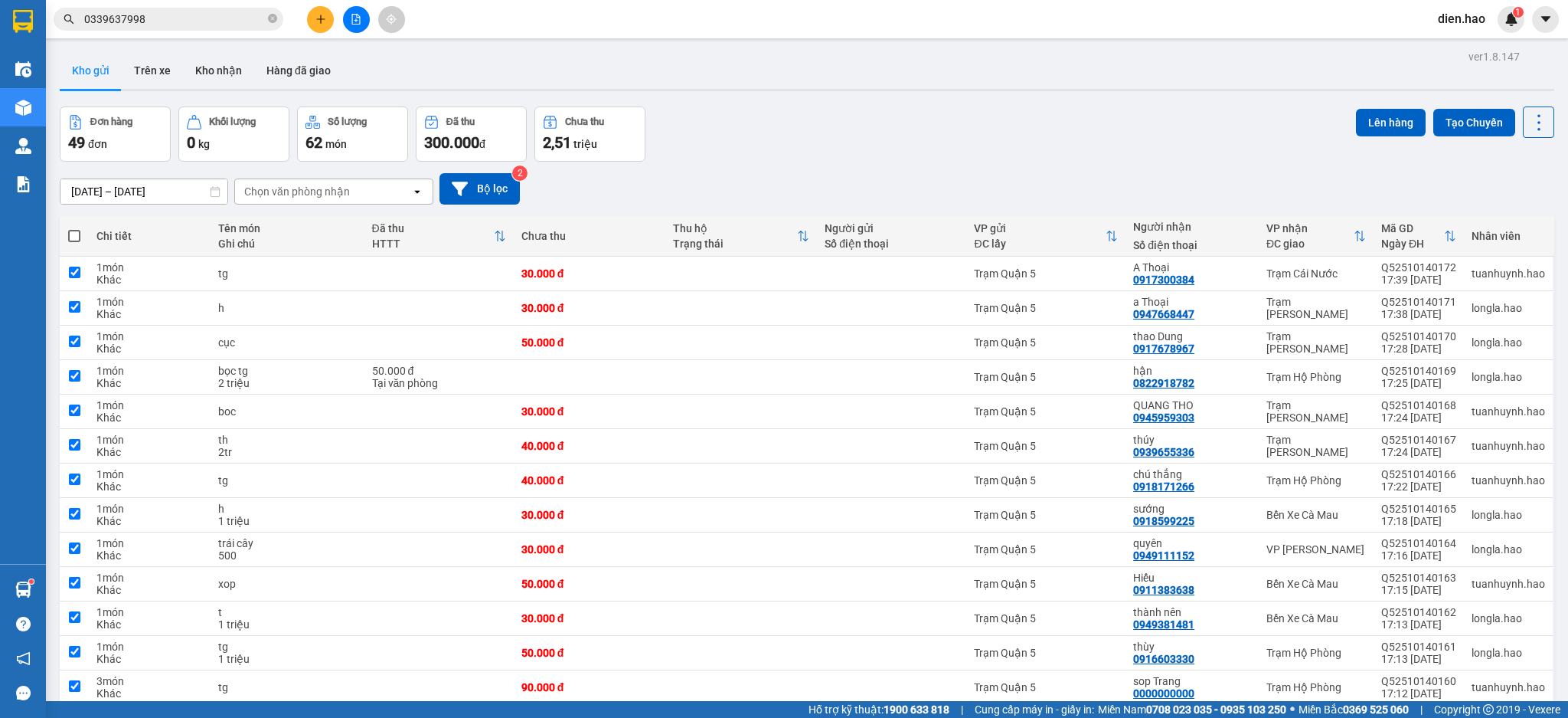
checkbox input "true"
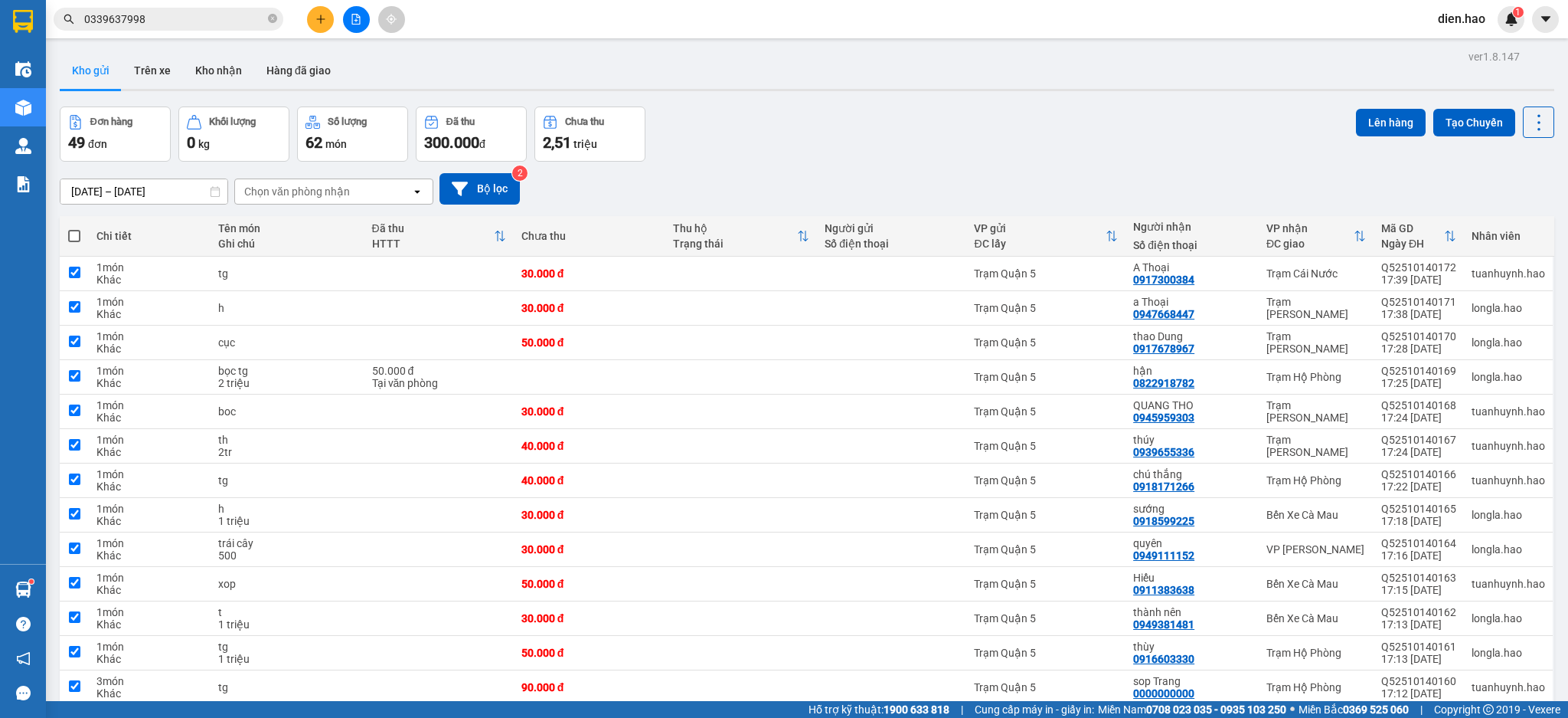
checkbox input "true"
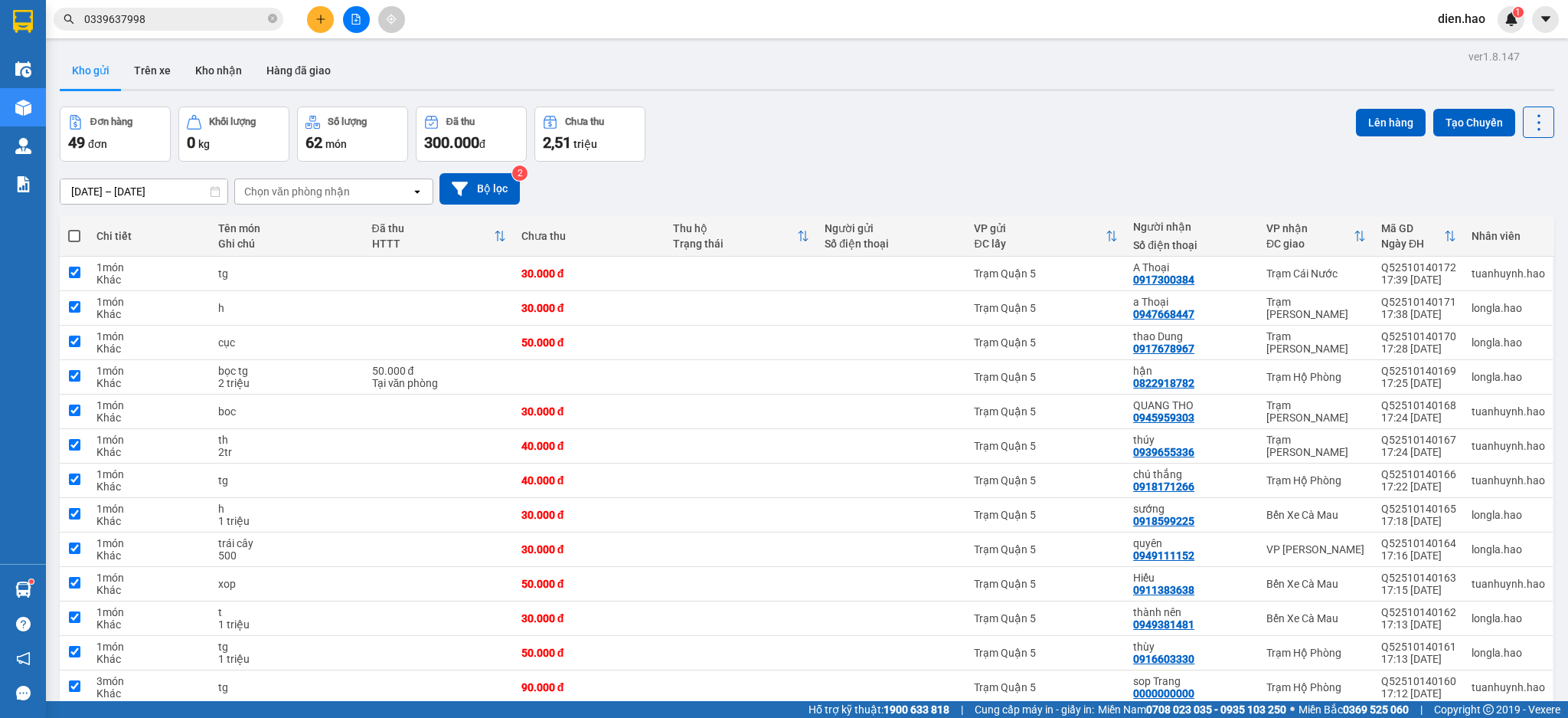
checkbox input "true"
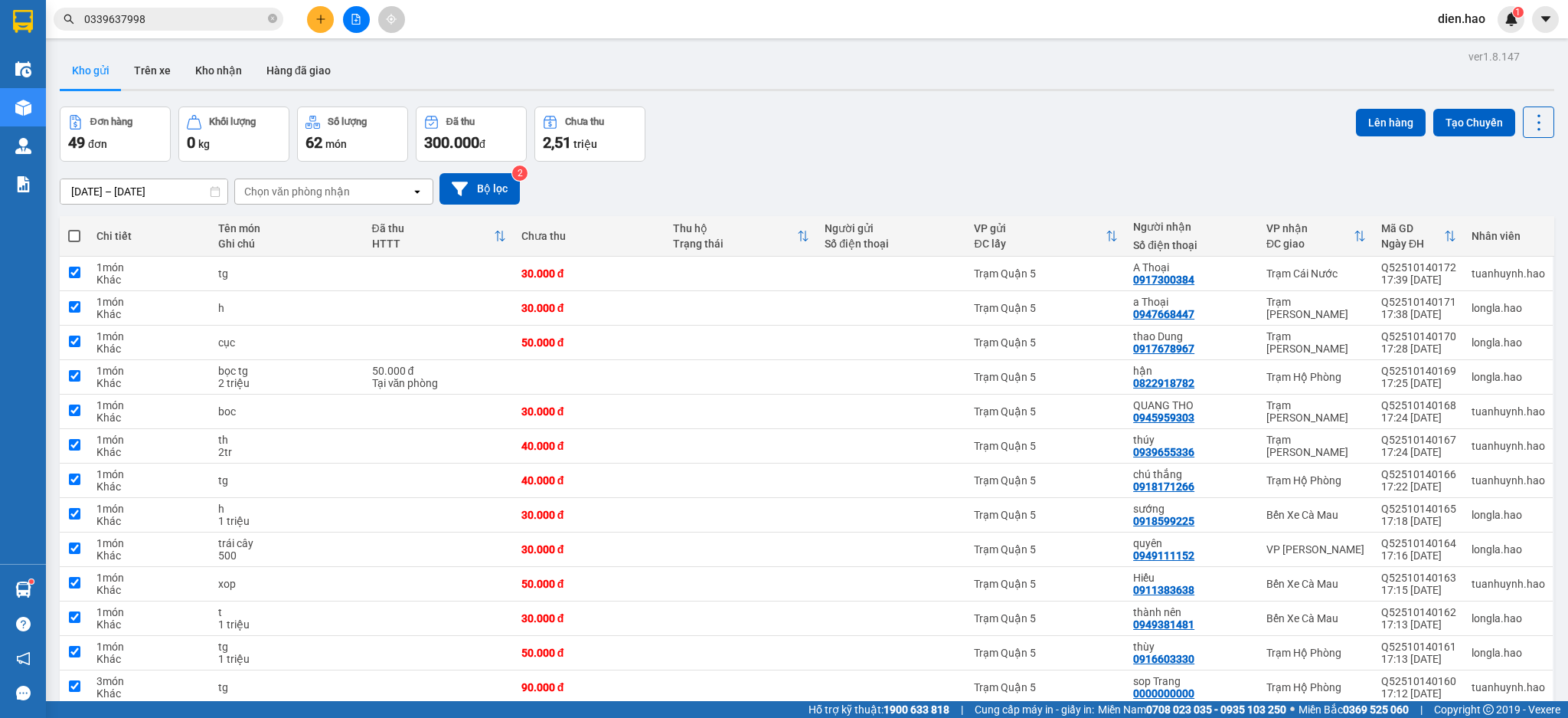
checkbox input "true"
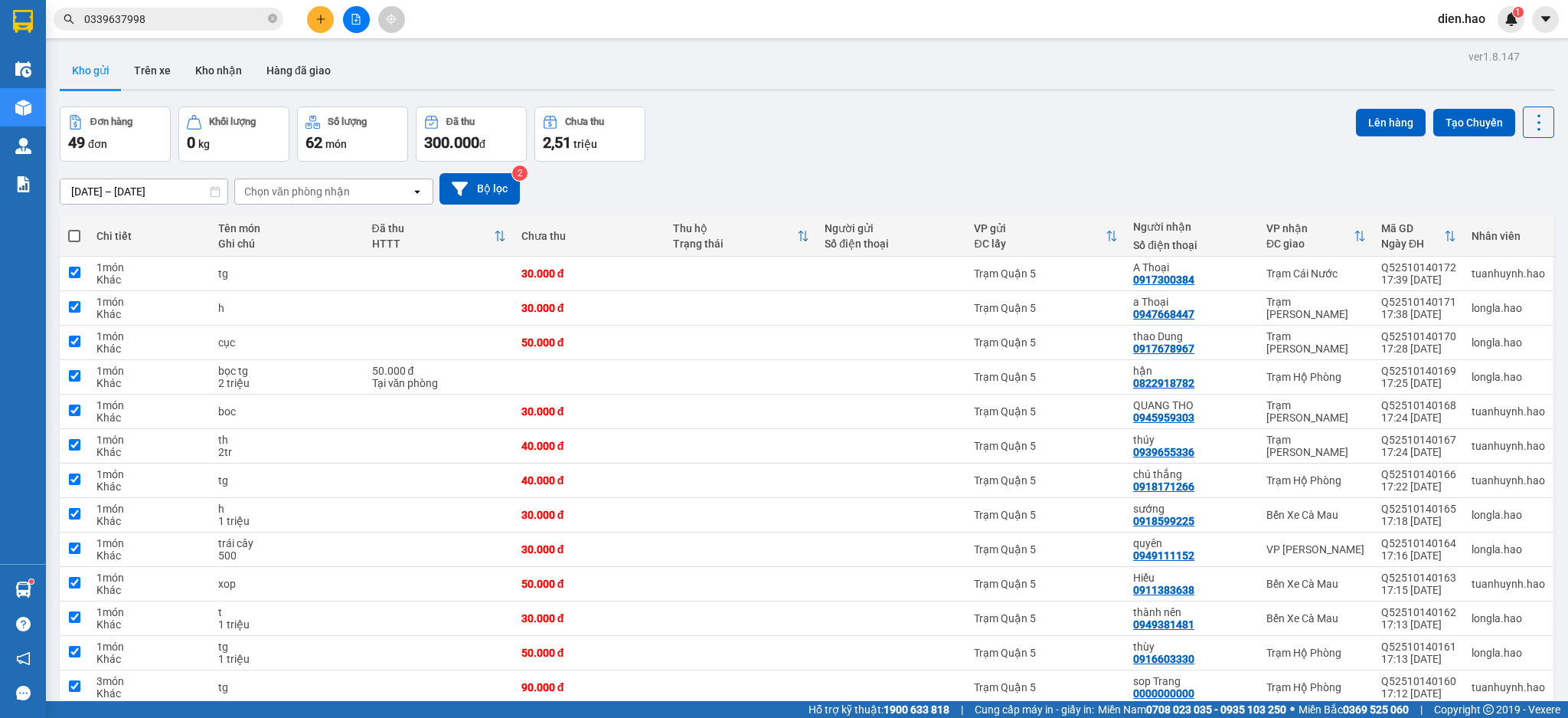
checkbox input "true"
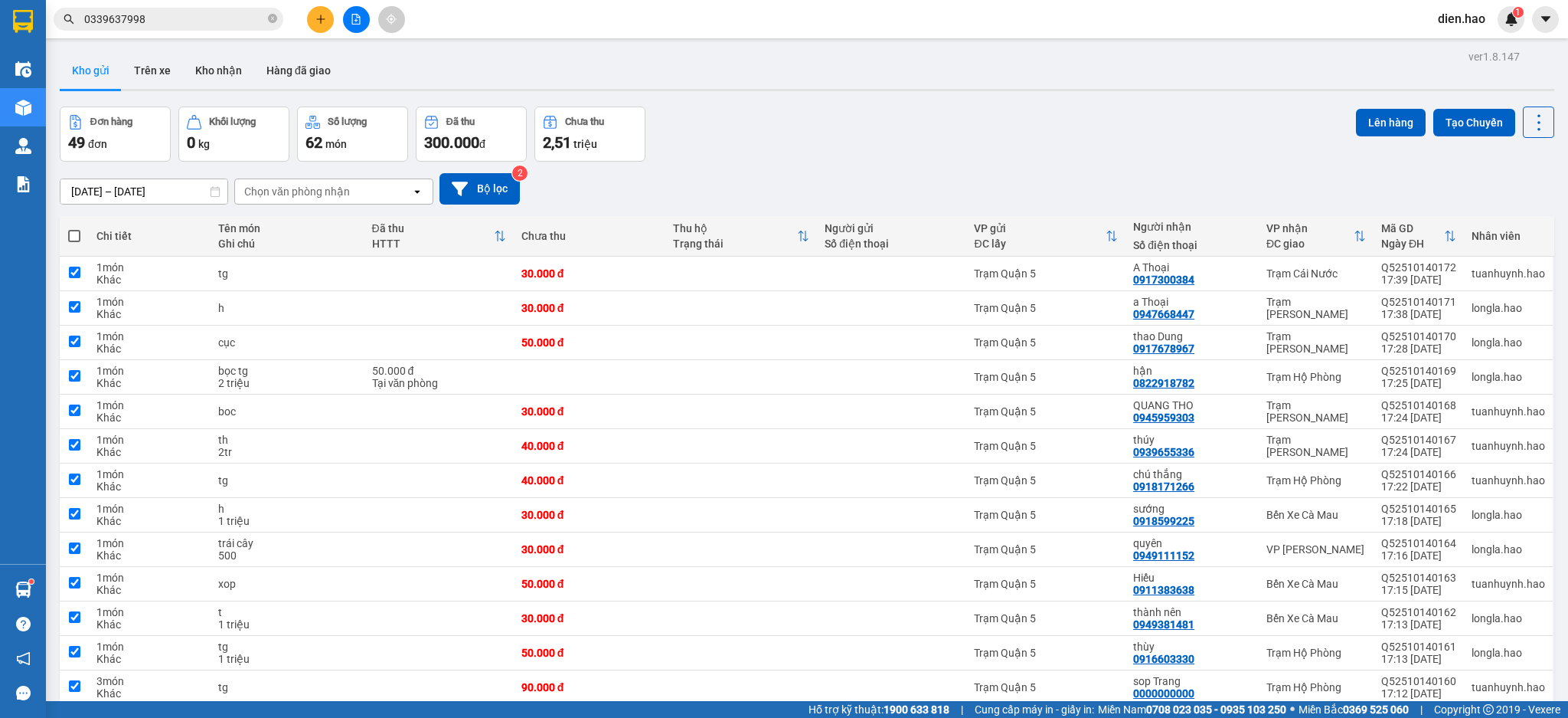
checkbox input "true"
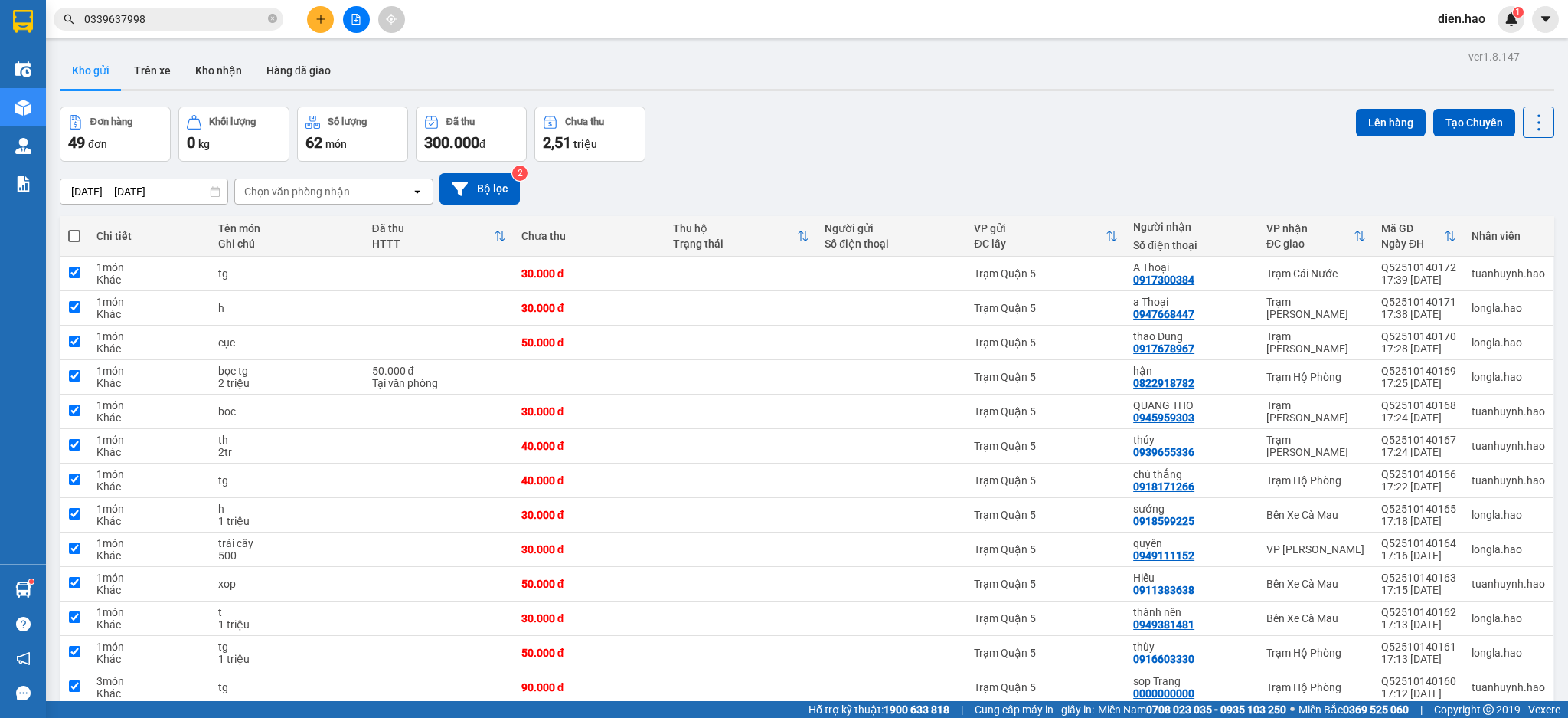
checkbox input "true"
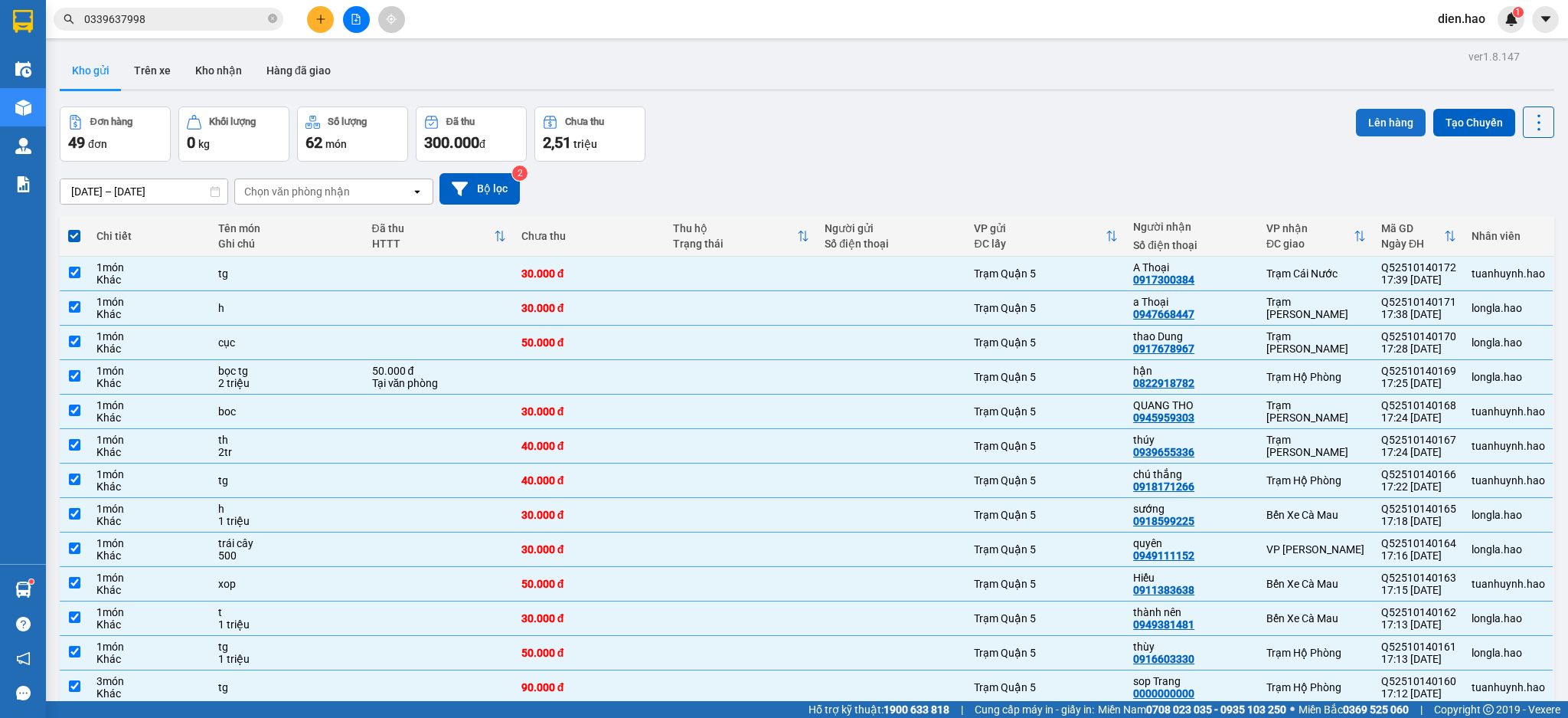
click at [1375, 124] on button "Lên hàng" at bounding box center [1391, 122] width 70 height 28
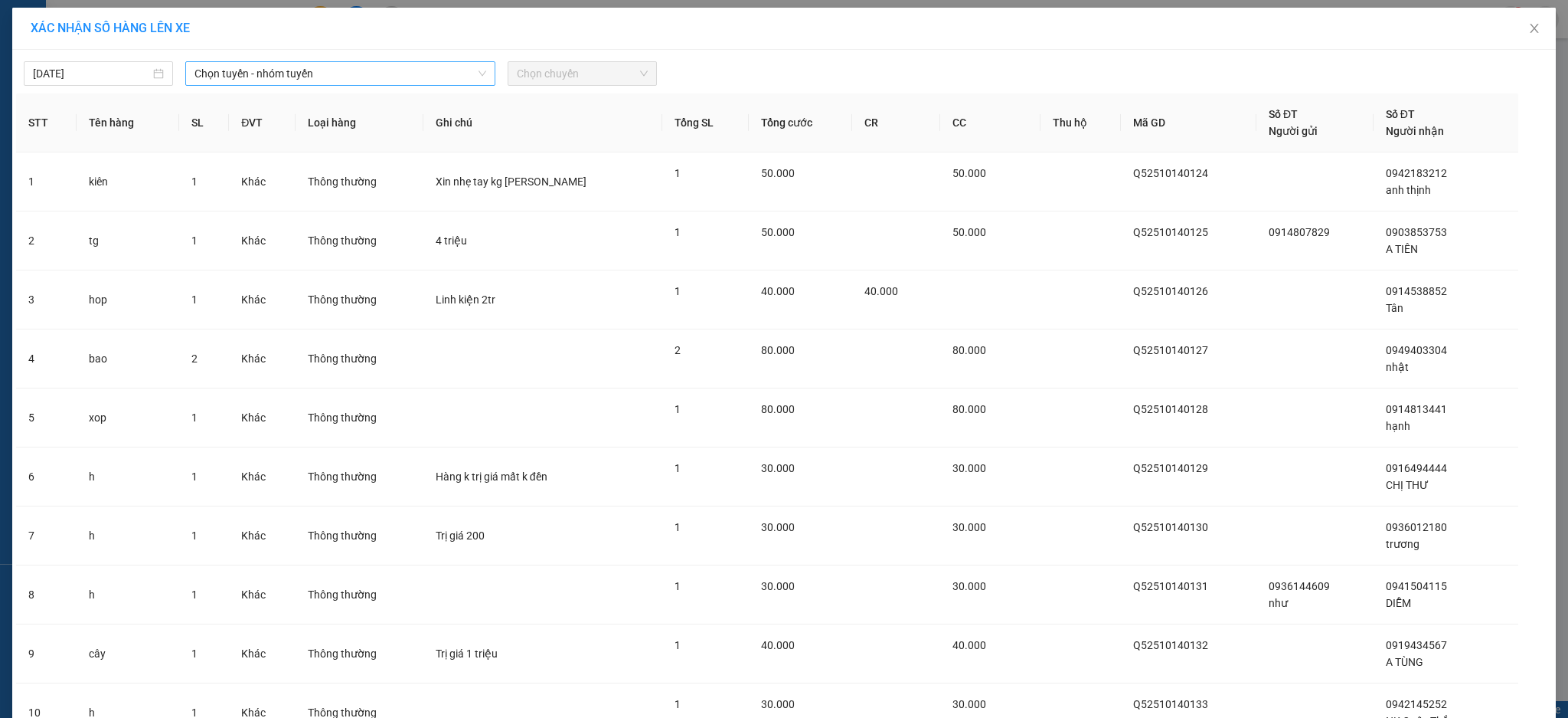
click at [340, 67] on span "Chọn tuyến - nhóm tuyến" at bounding box center [340, 74] width 292 height 23
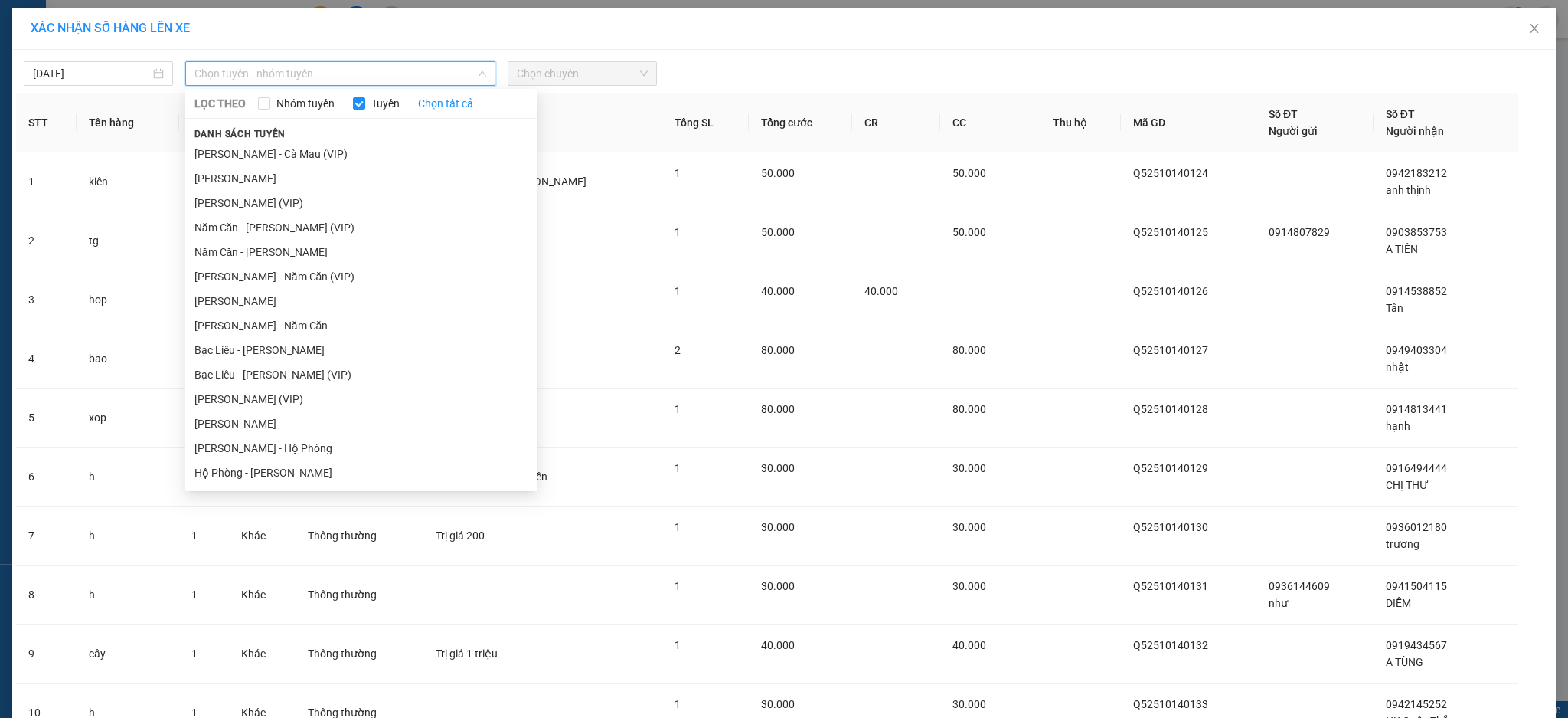
drag, startPoint x: 308, startPoint y: 148, endPoint x: 337, endPoint y: 143, distance: 29.4
click at [321, 148] on li "[PERSON_NAME] - Cà Mau (VIP)" at bounding box center [362, 153] width 353 height 24
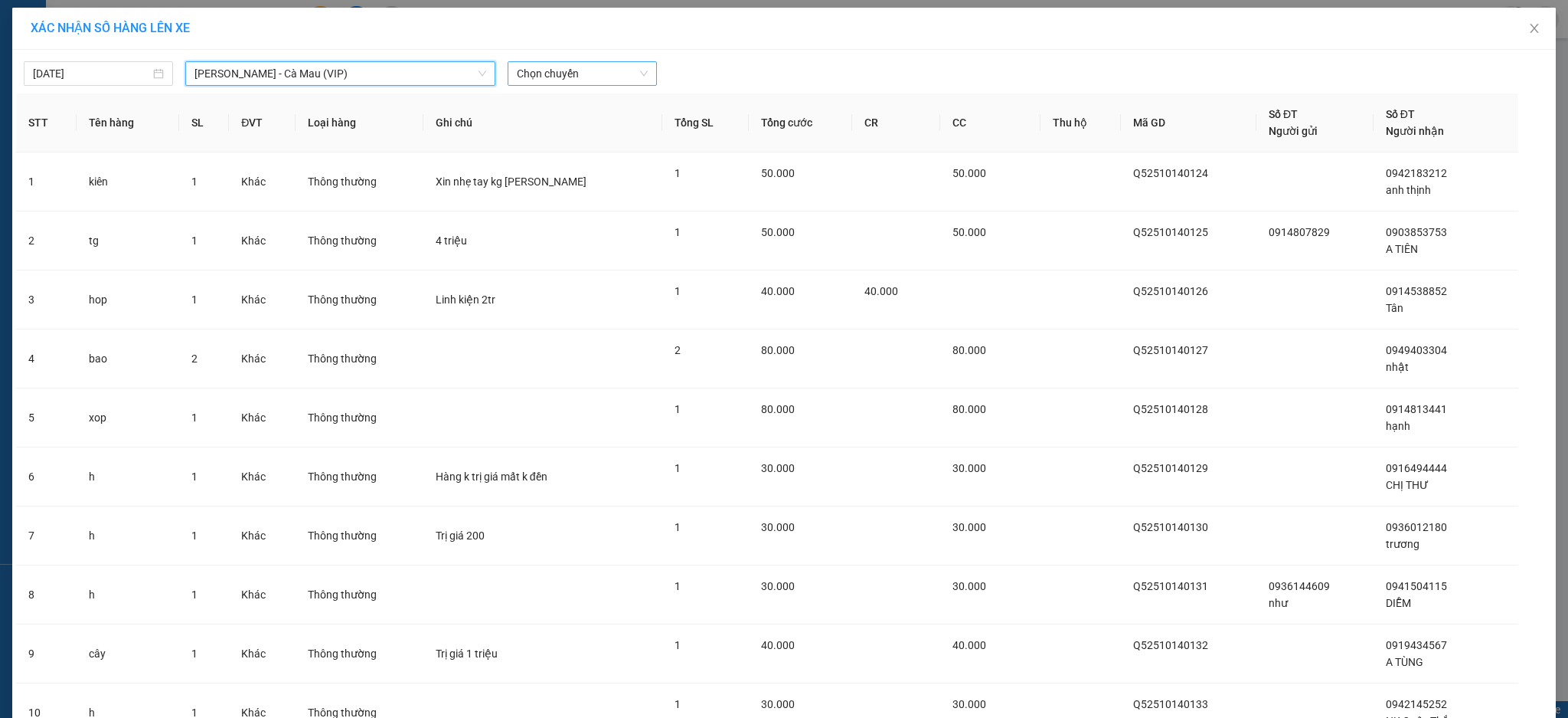
click at [605, 71] on span "Chọn chuyến" at bounding box center [582, 74] width 131 height 23
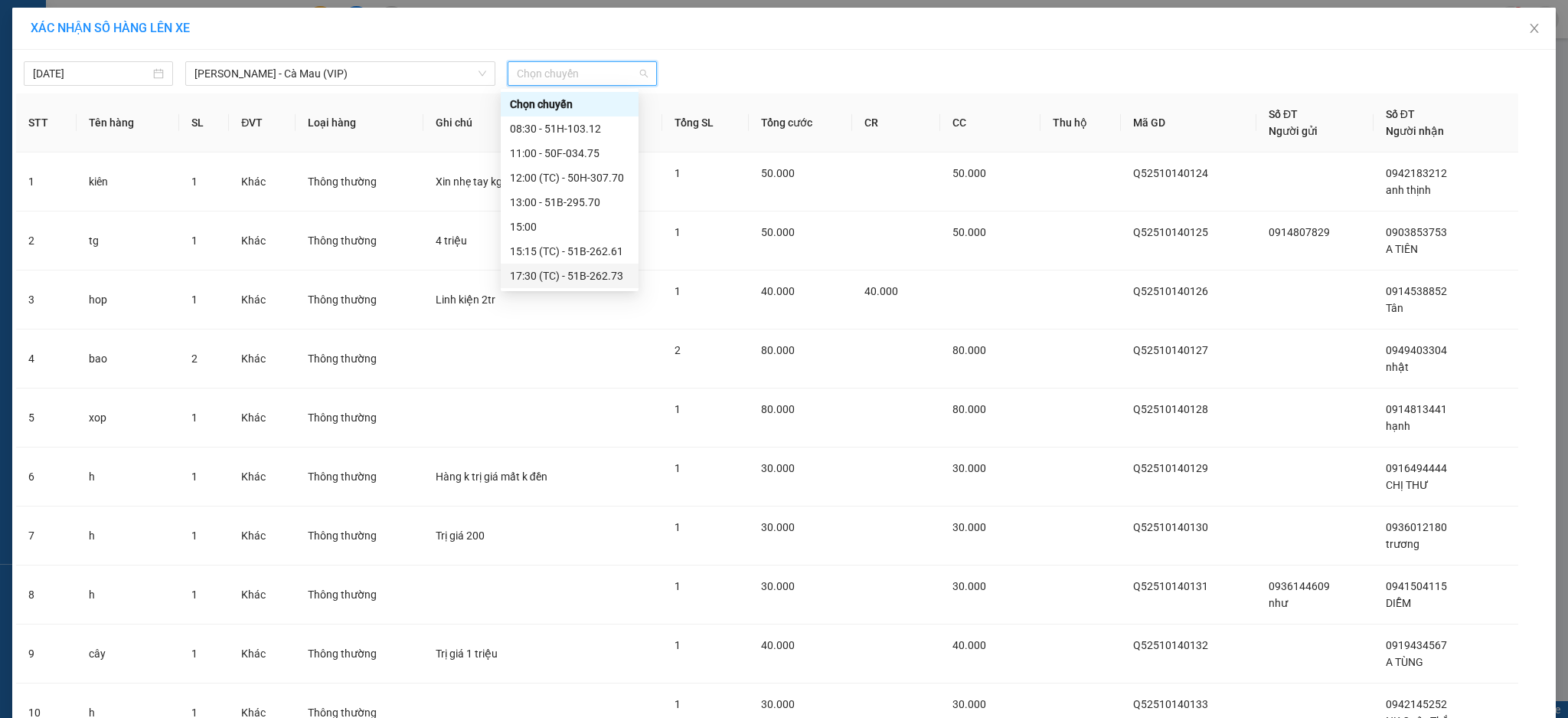
scroll to position [49, 0]
click at [590, 279] on div "22:45 - 51B-501.55" at bounding box center [570, 276] width 119 height 17
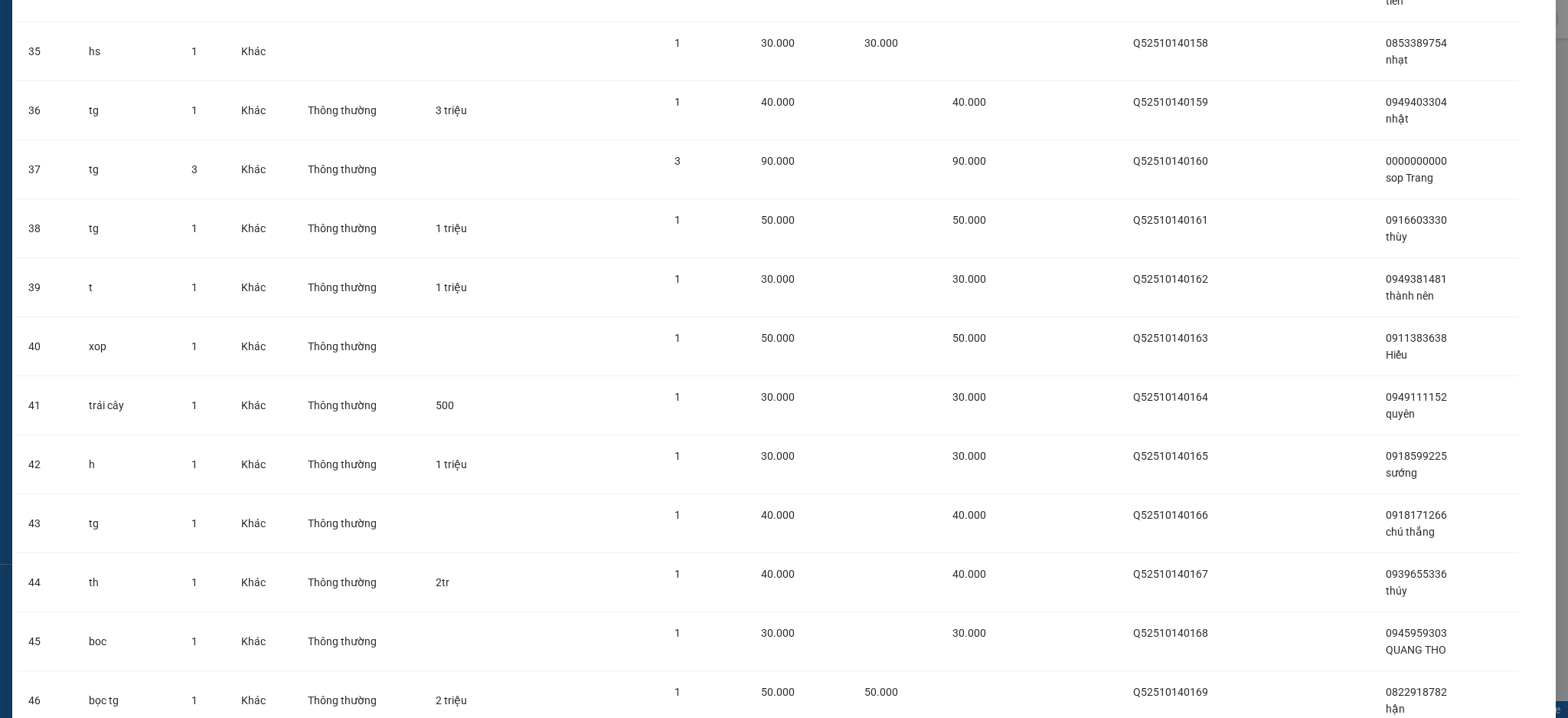
scroll to position [2448, 0]
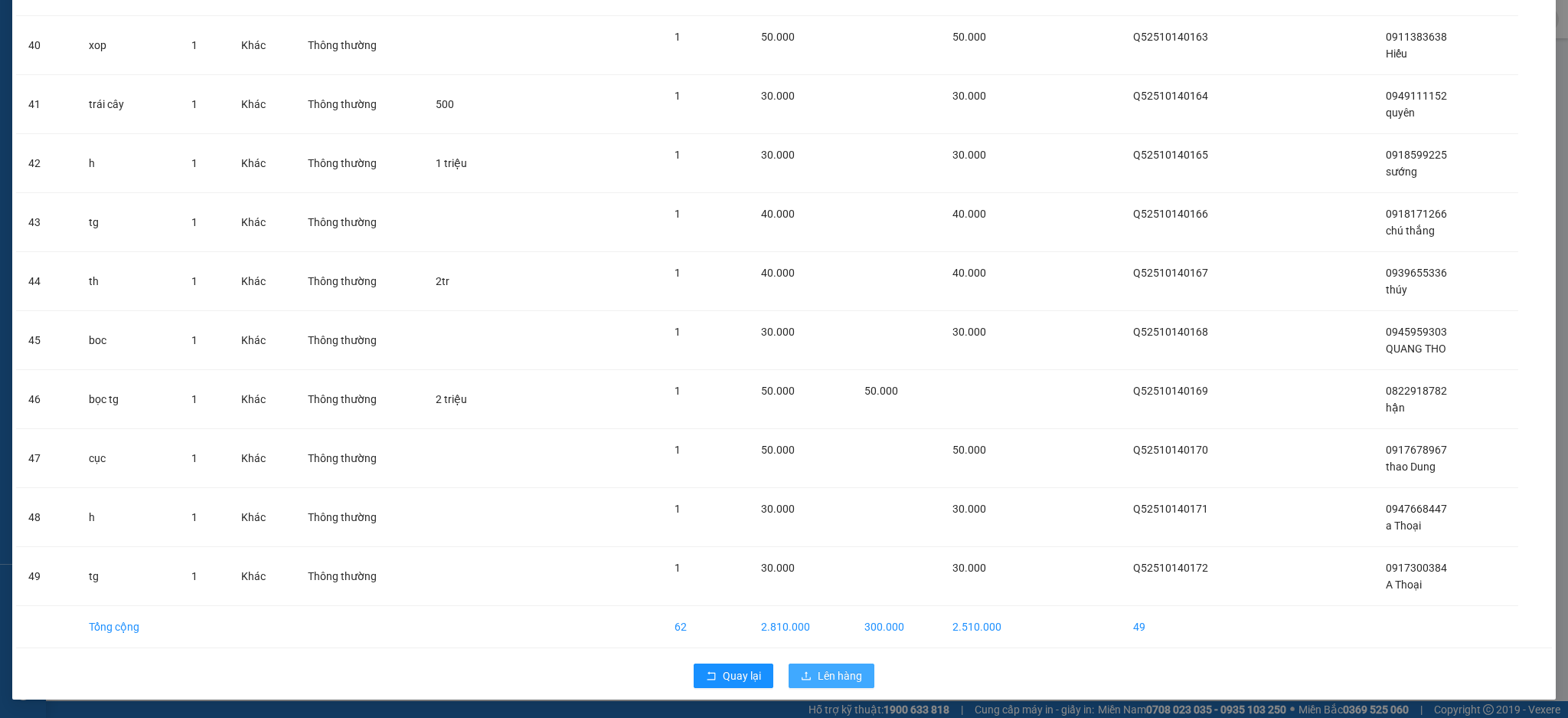
drag, startPoint x: 811, startPoint y: 657, endPoint x: 815, endPoint y: 670, distance: 13.6
click at [815, 670] on div "Quay lại Lên hàng" at bounding box center [784, 676] width 1537 height 39
click at [818, 670] on span "Lên hàng" at bounding box center [841, 676] width 45 height 17
